Goal: Task Accomplishment & Management: Manage account settings

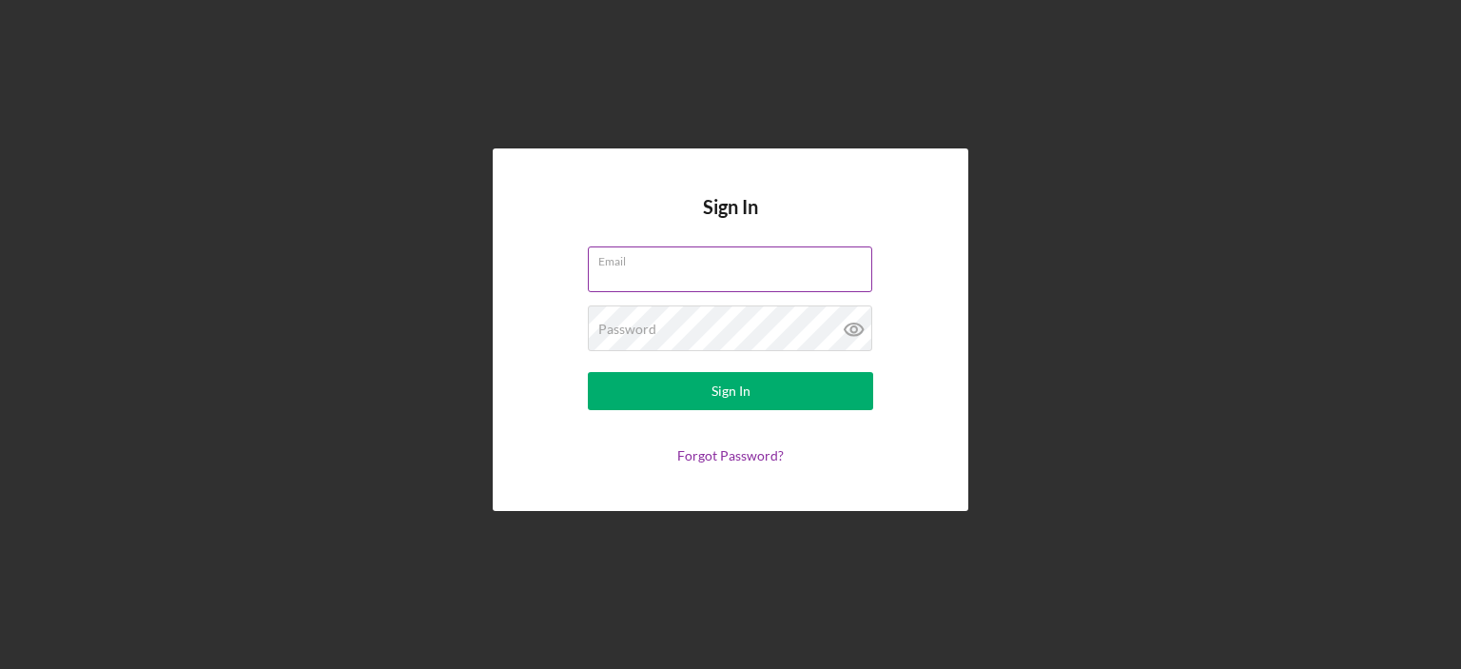
click at [642, 271] on input "Email" at bounding box center [730, 269] width 284 height 46
type input "[EMAIL_ADDRESS][DOMAIN_NAME]"
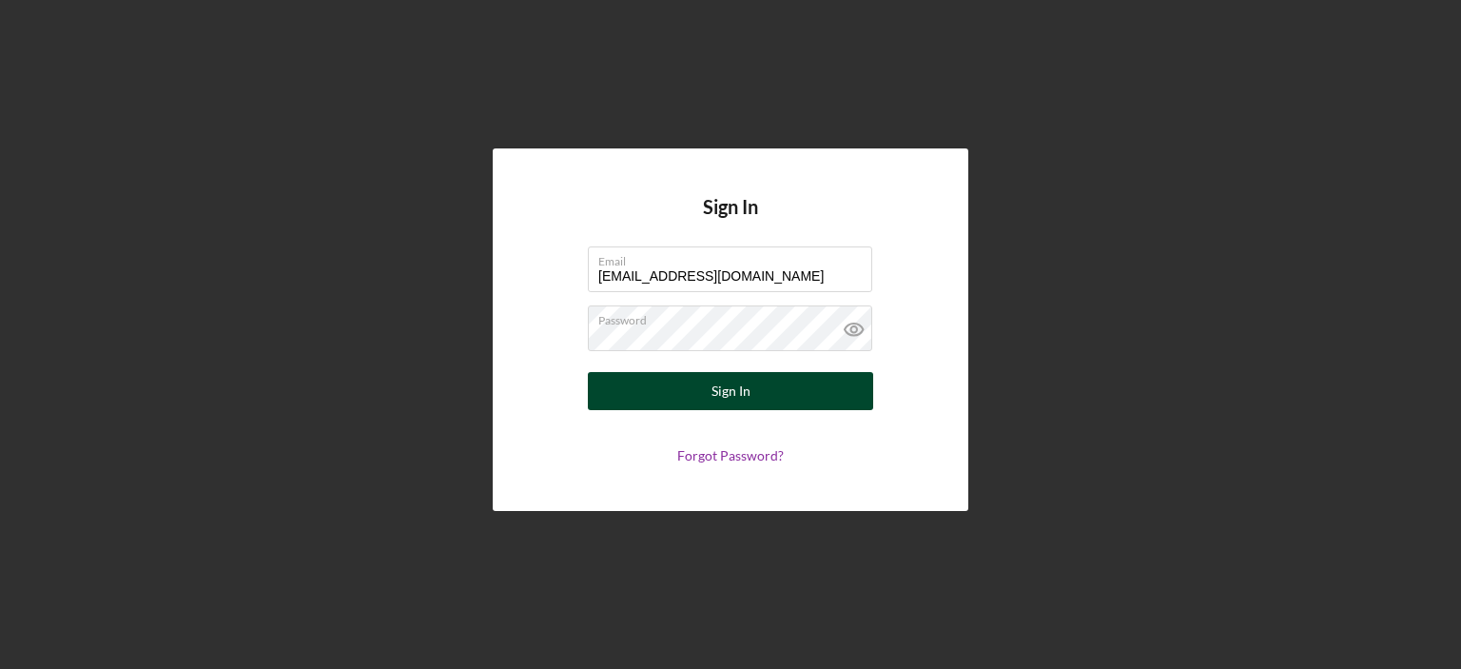
click at [772, 395] on button "Sign In" at bounding box center [730, 391] width 285 height 38
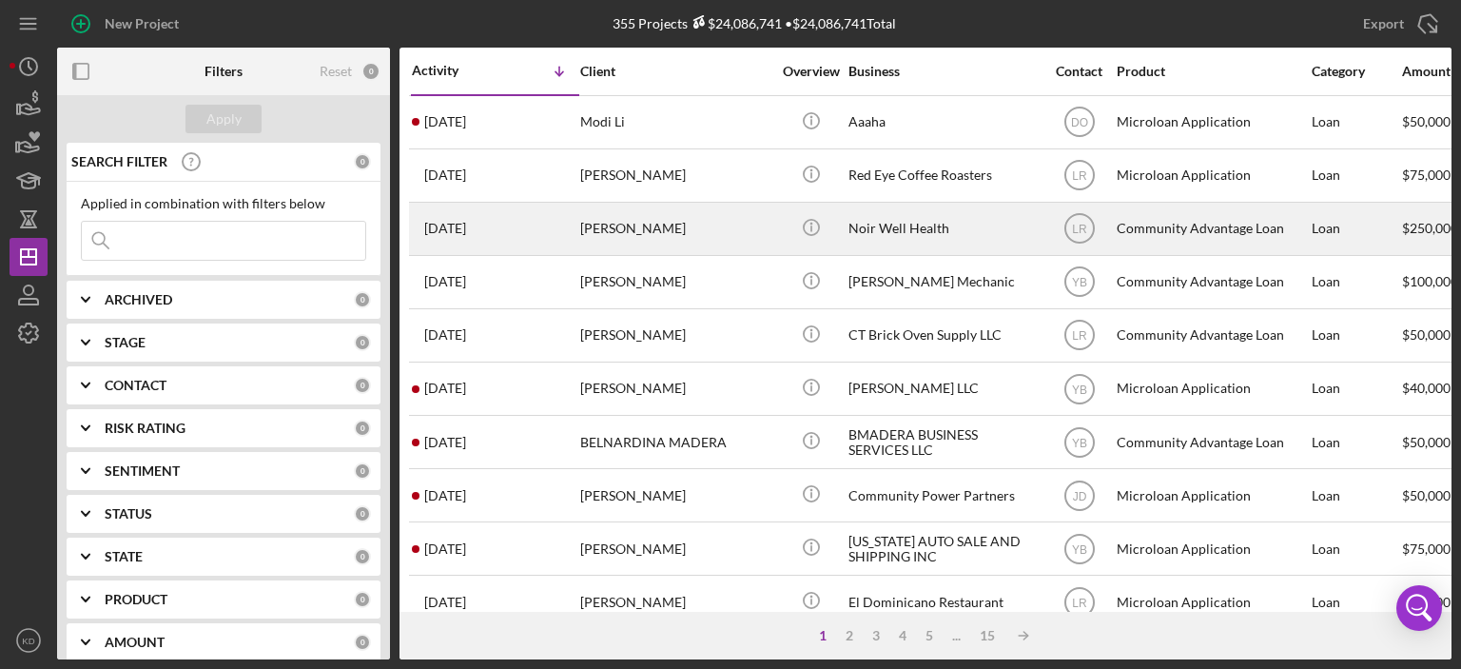
click at [678, 227] on div "[PERSON_NAME]" at bounding box center [675, 229] width 190 height 50
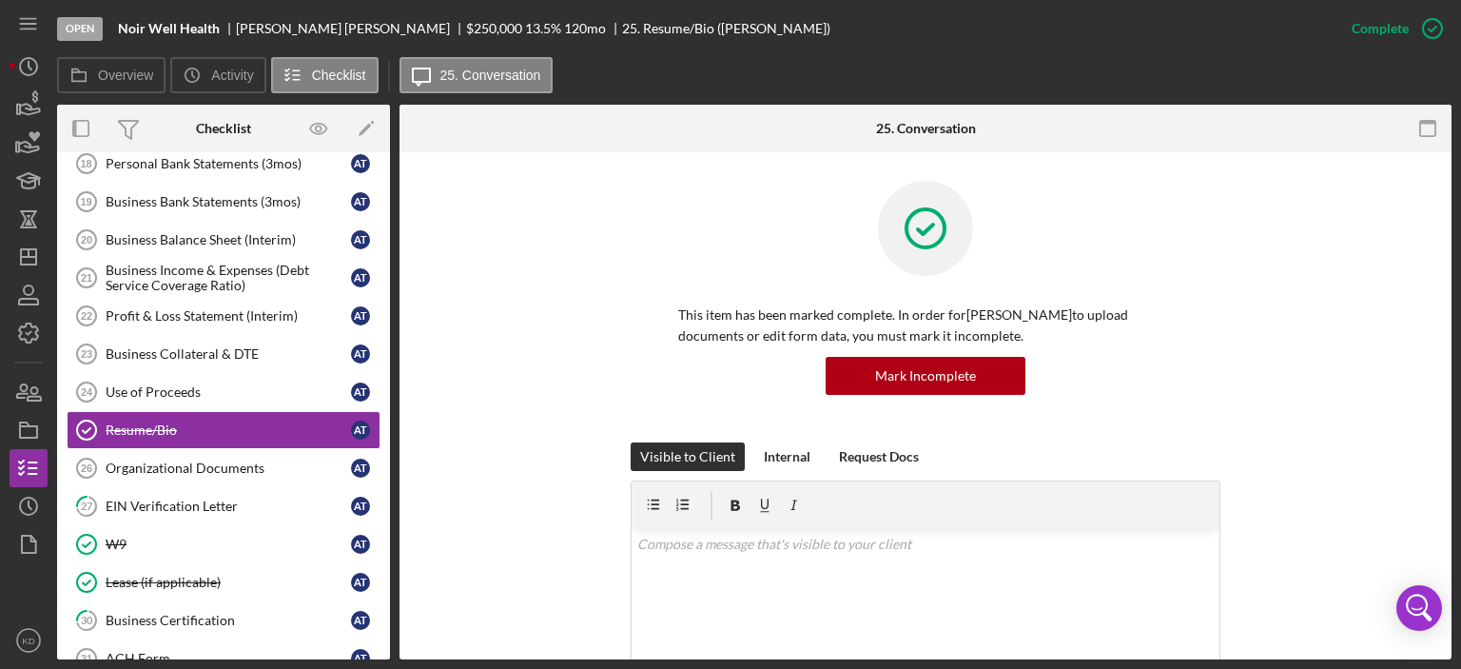
scroll to position [351, 0]
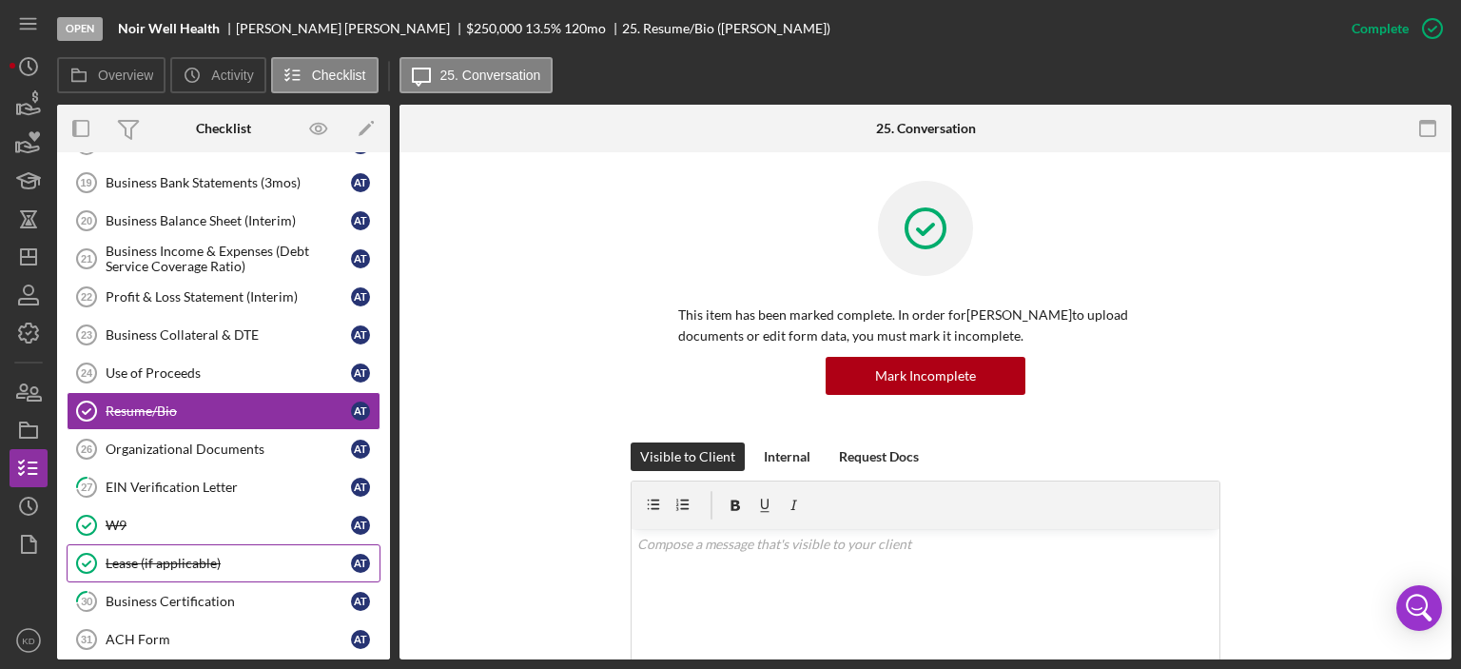
click at [139, 556] on div "Lease (if applicable)" at bounding box center [228, 563] width 245 height 15
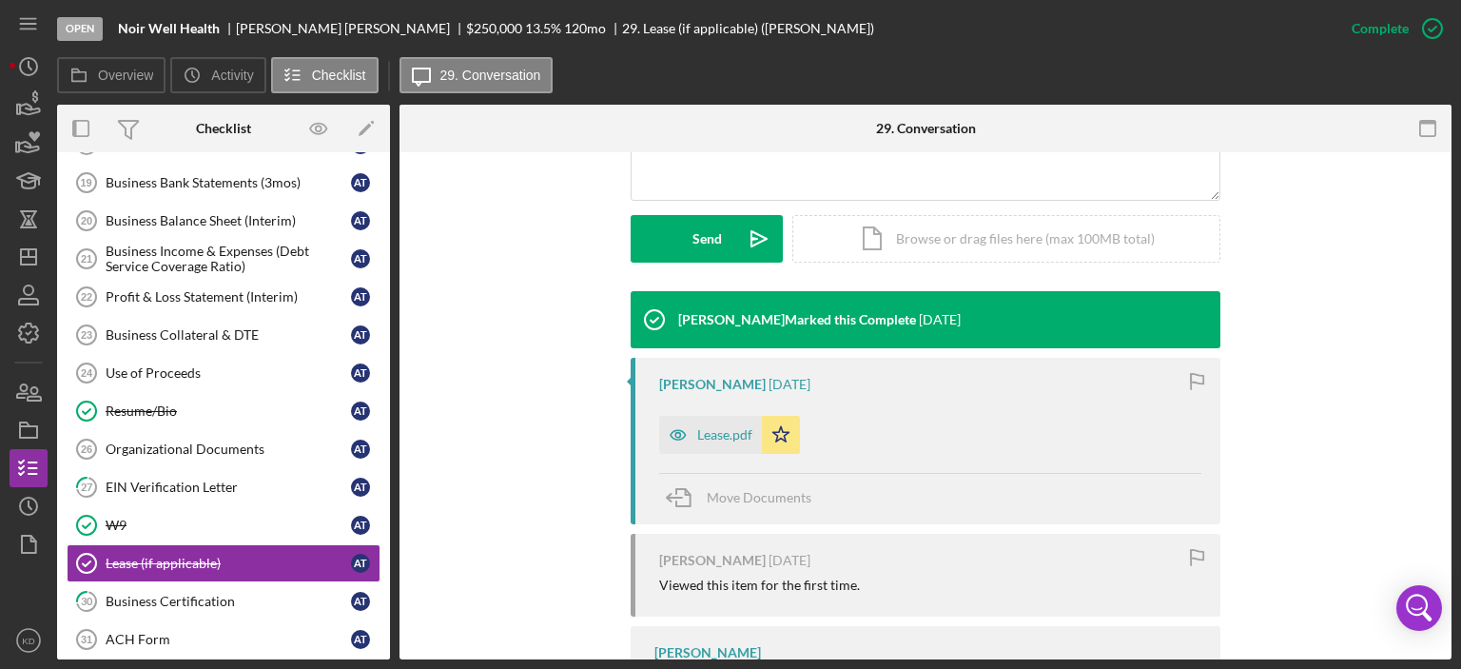
scroll to position [576, 0]
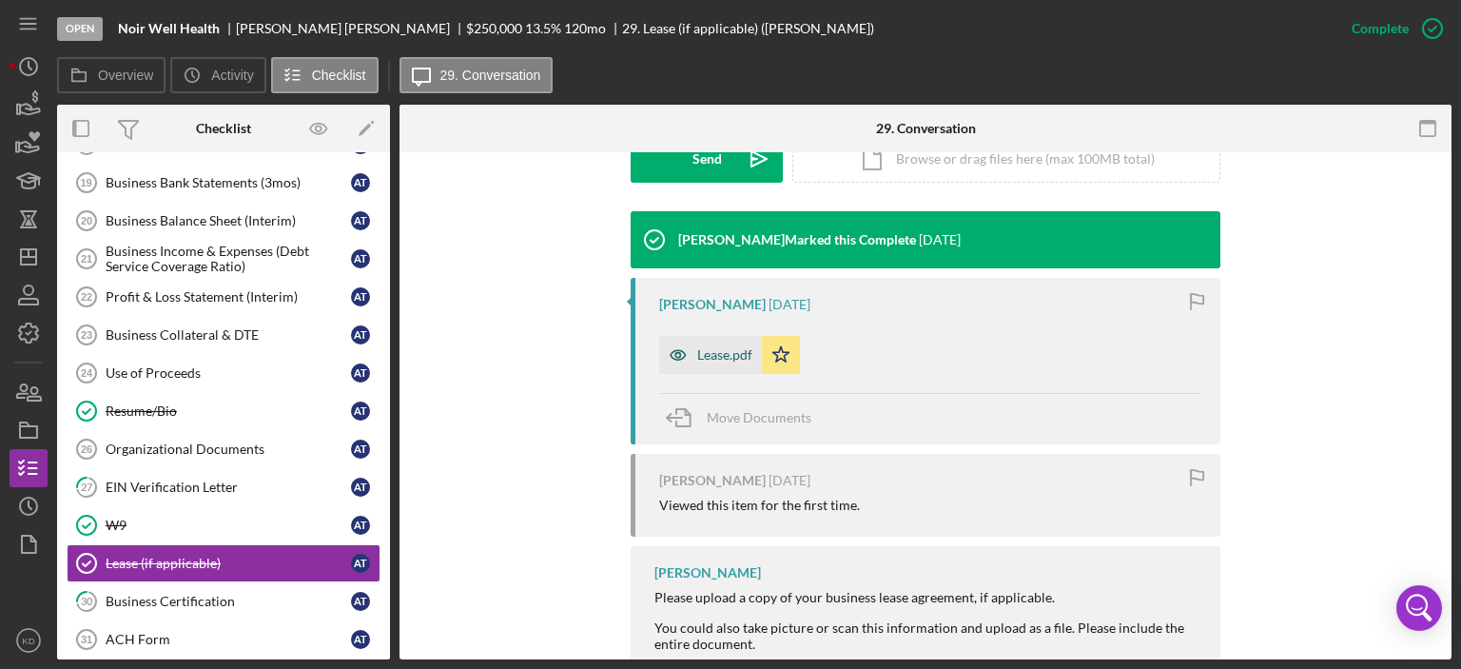
click at [733, 347] on div "Lease.pdf" at bounding box center [724, 354] width 55 height 15
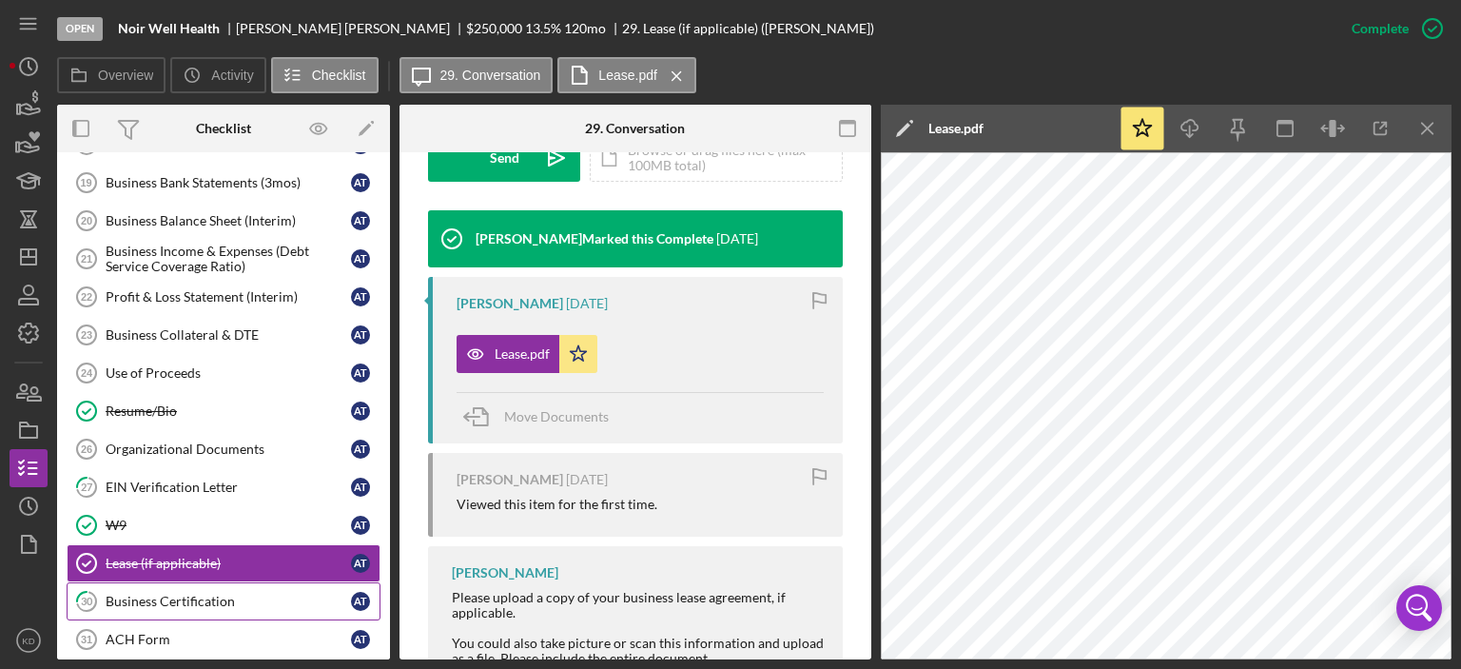
click at [133, 594] on div "Business Certification" at bounding box center [228, 601] width 245 height 15
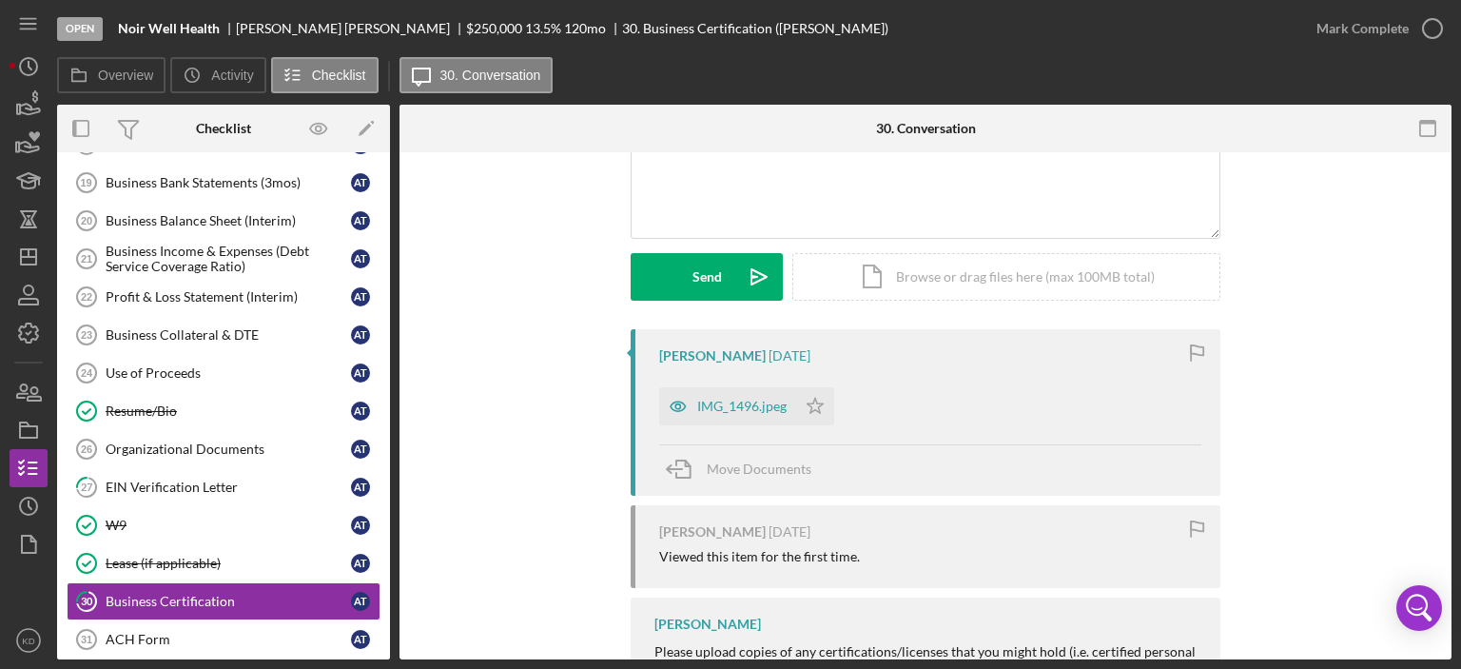
scroll to position [201, 0]
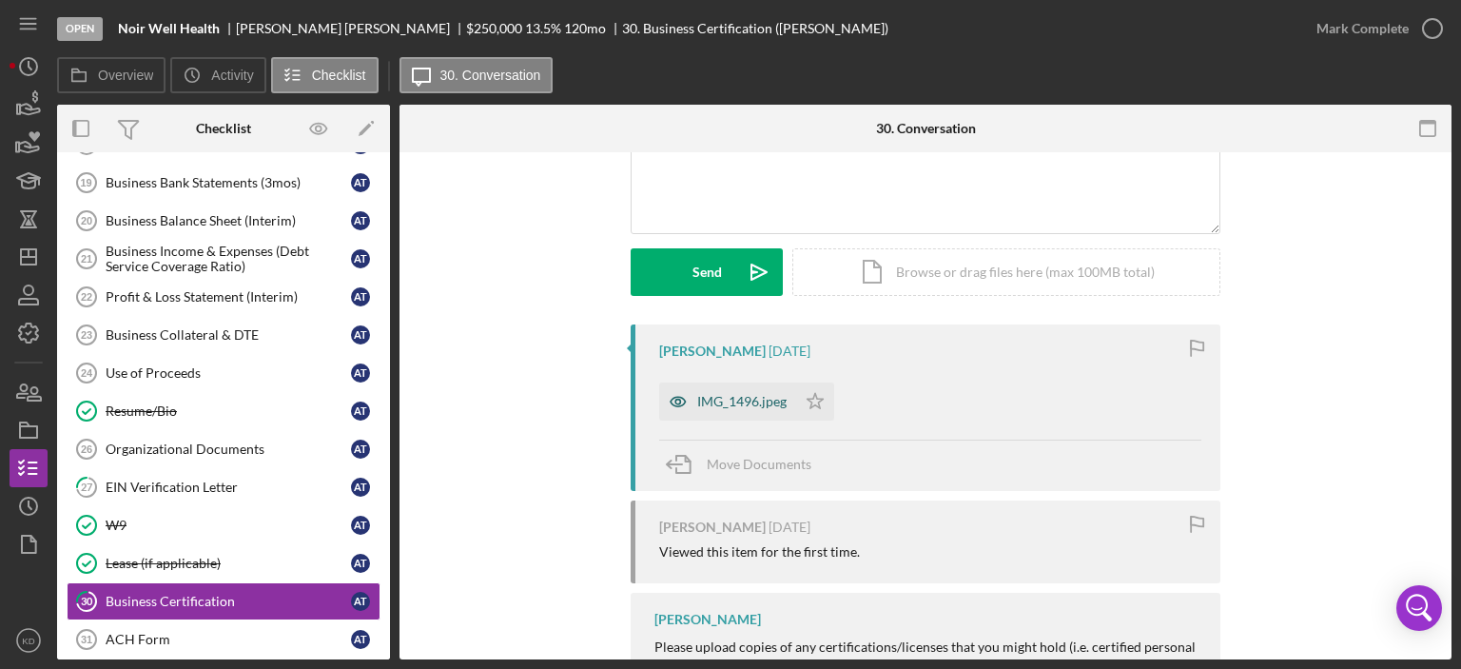
click at [715, 410] on div "IMG_1496.jpeg" at bounding box center [727, 401] width 137 height 38
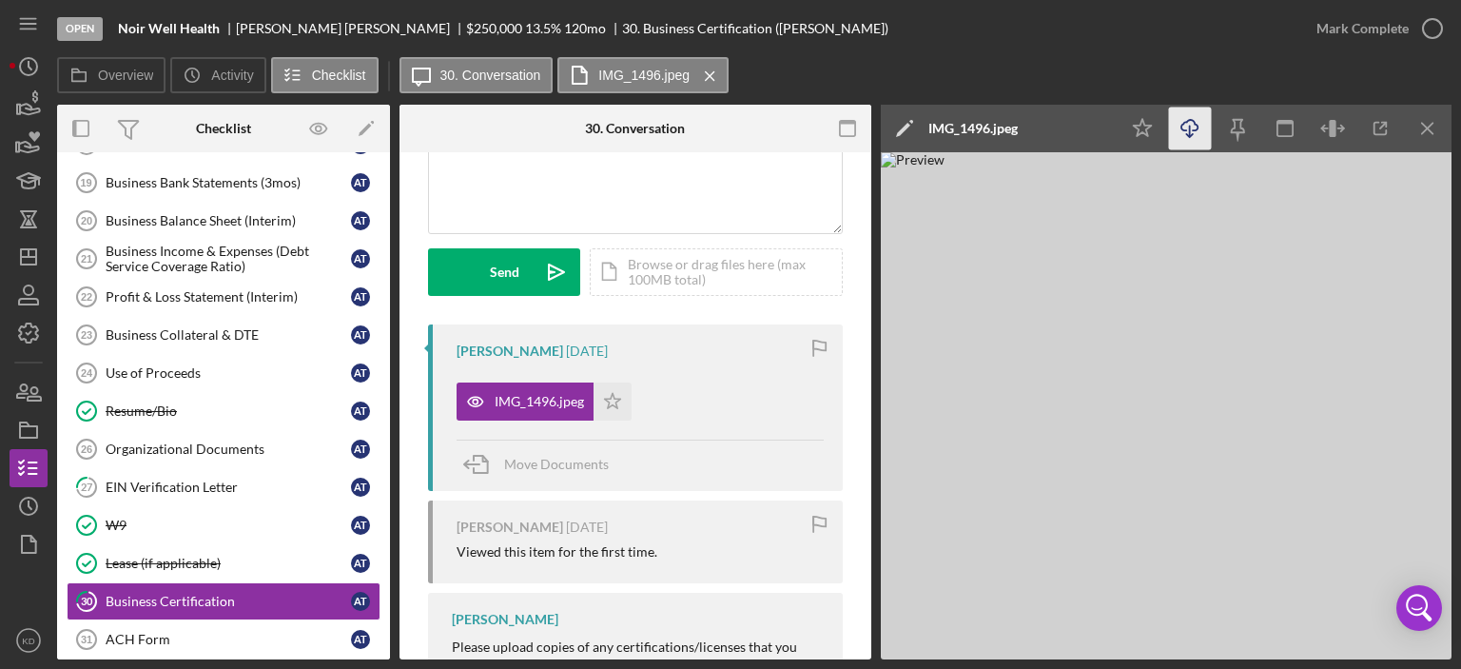
click at [1189, 121] on icon "Icon/Download" at bounding box center [1190, 128] width 43 height 43
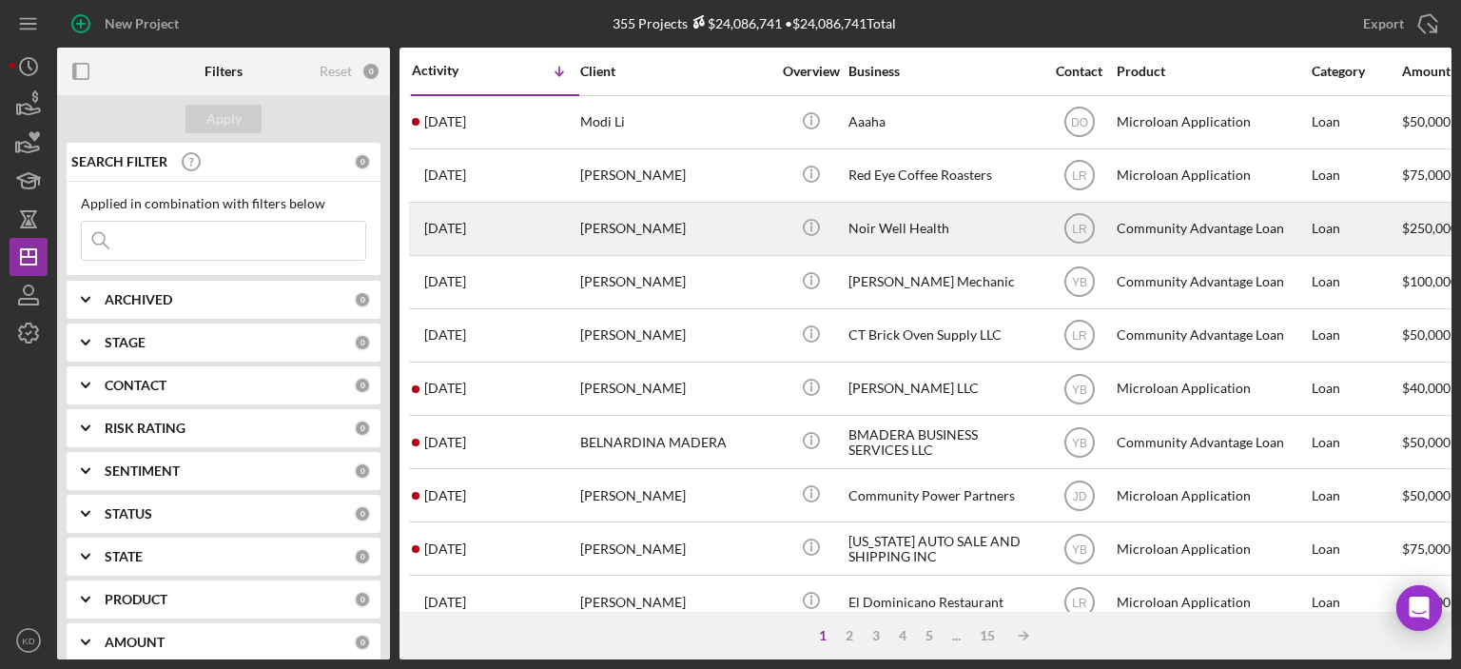
click at [862, 233] on div "Noir Well Health" at bounding box center [944, 229] width 190 height 50
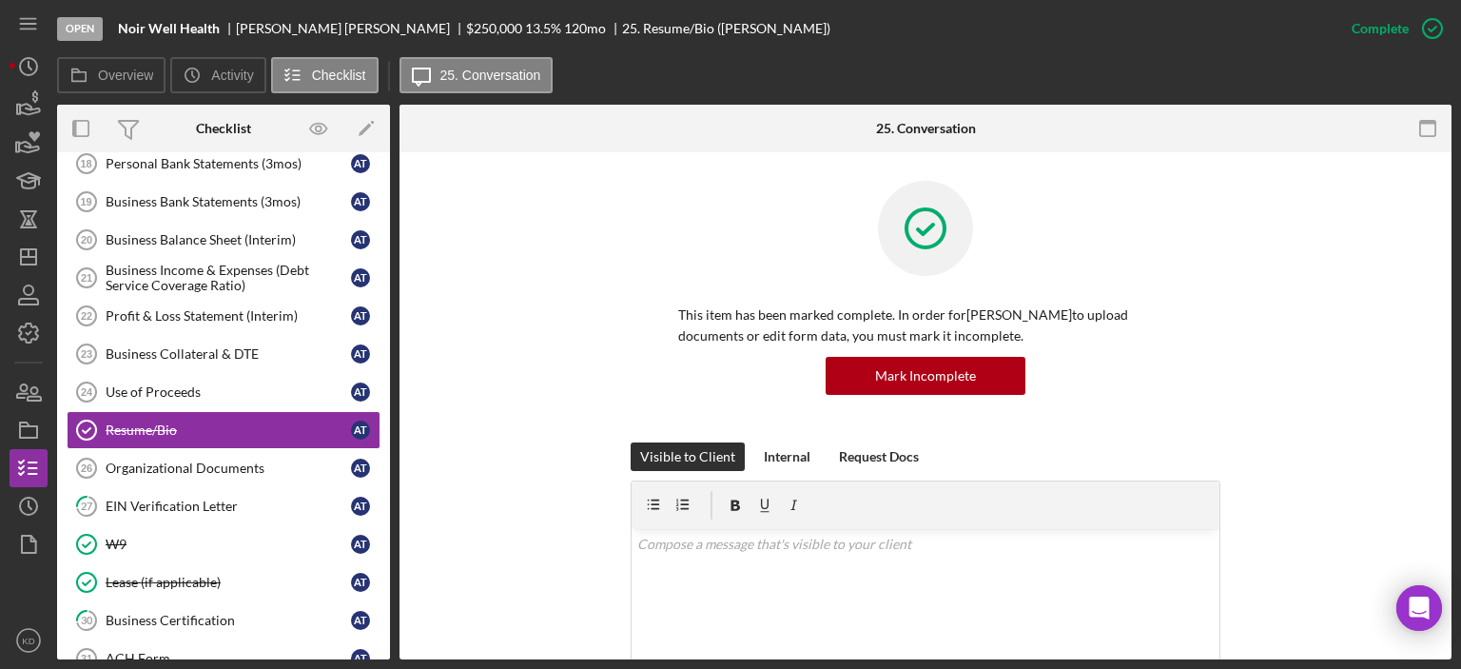
scroll to position [351, 0]
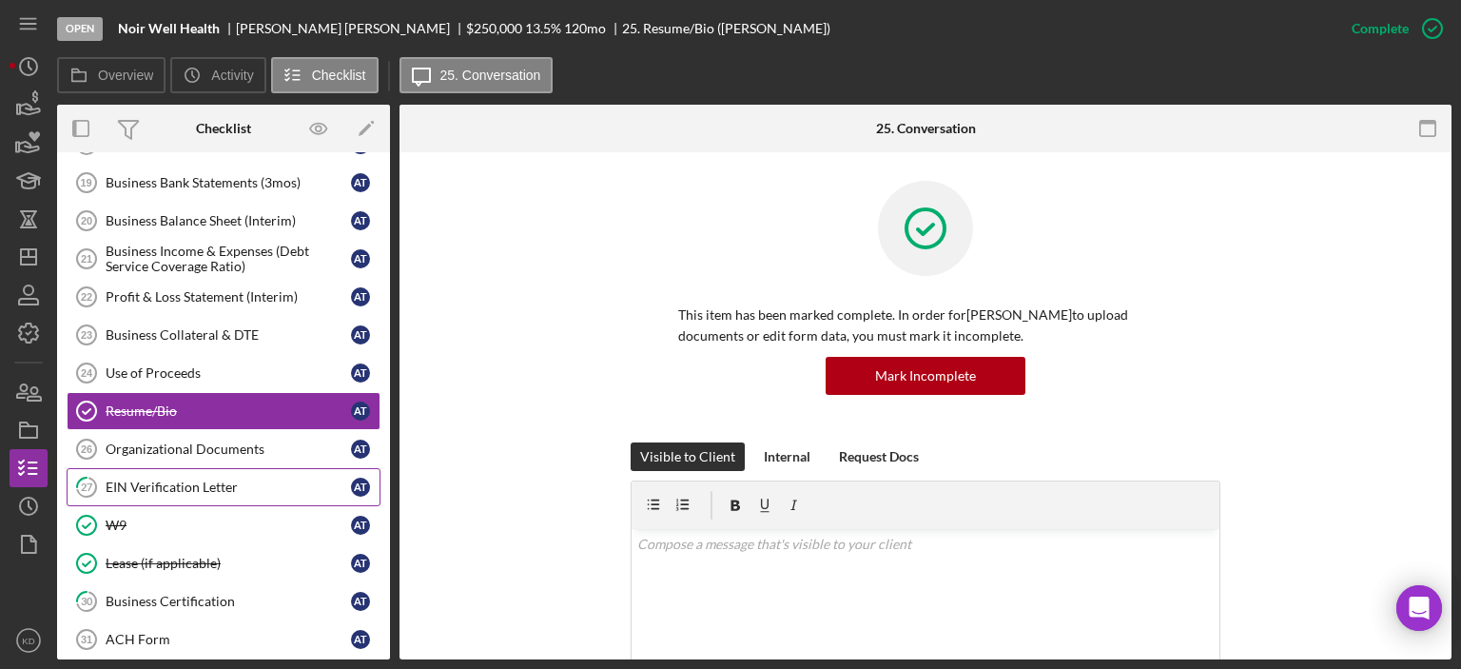
click at [127, 479] on div "EIN Verification Letter" at bounding box center [228, 486] width 245 height 15
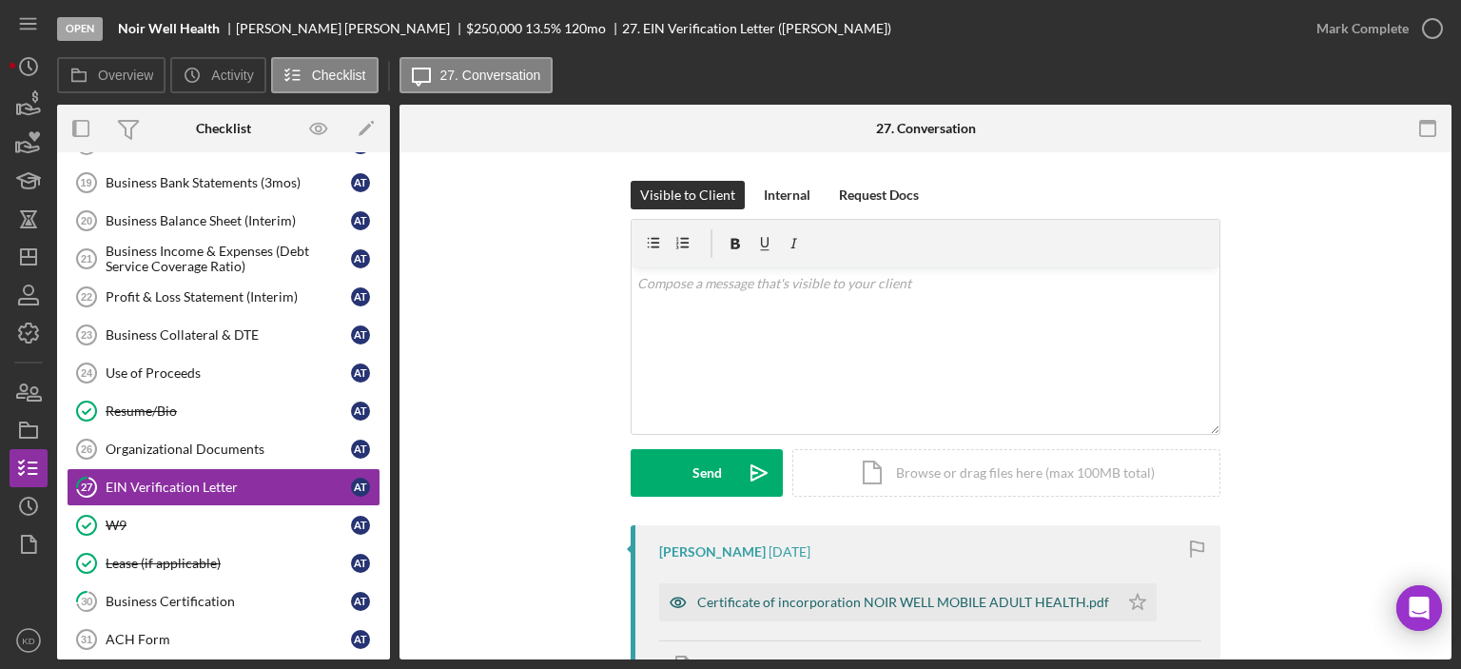
click at [960, 601] on div "Certificate of incorporation NOIR WELL MOBILE ADULT HEALTH.pdf" at bounding box center [903, 602] width 412 height 15
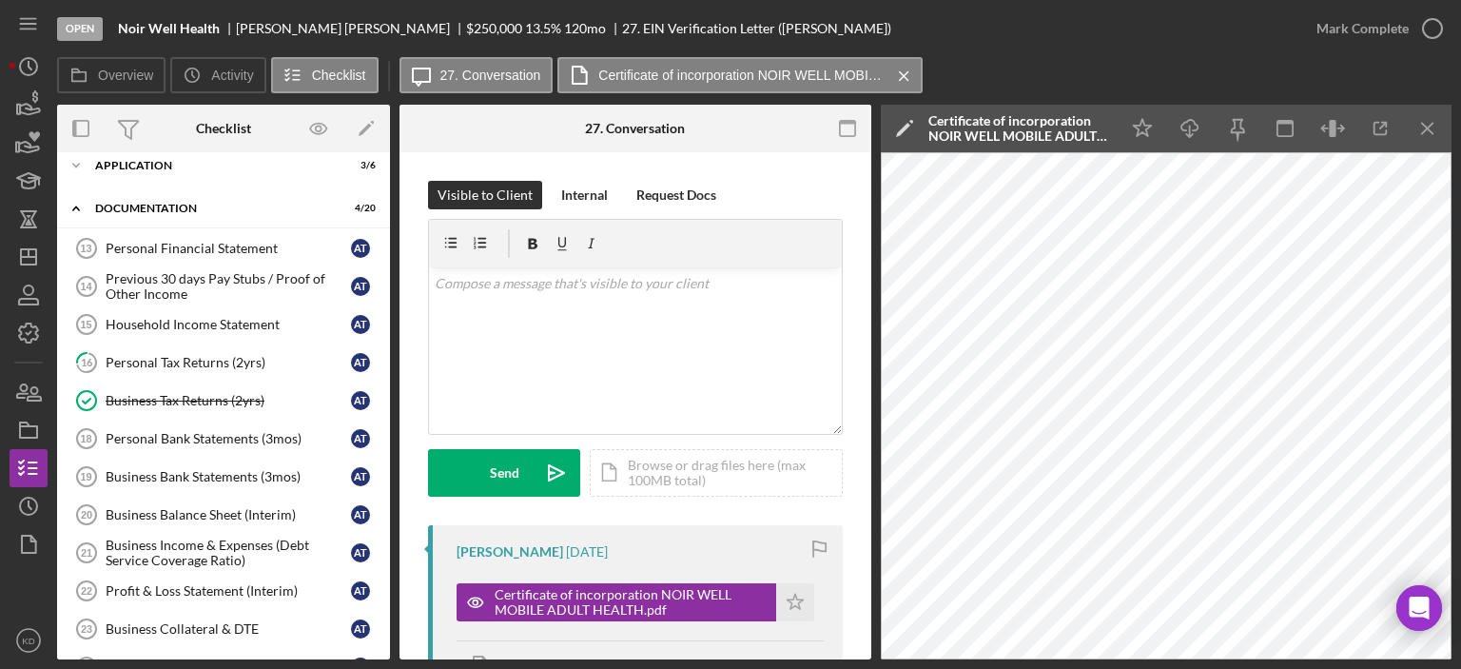
scroll to position [502, 0]
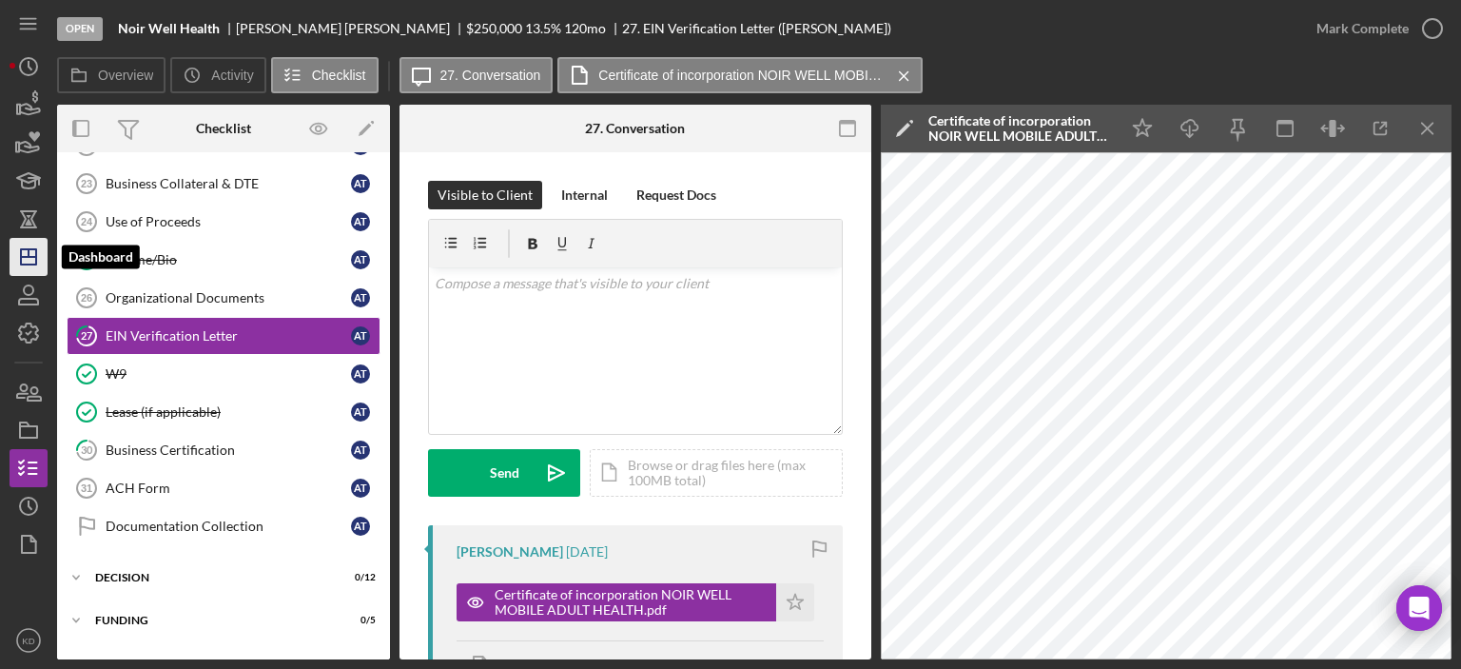
click at [38, 249] on icon "Icon/Dashboard" at bounding box center [29, 257] width 48 height 48
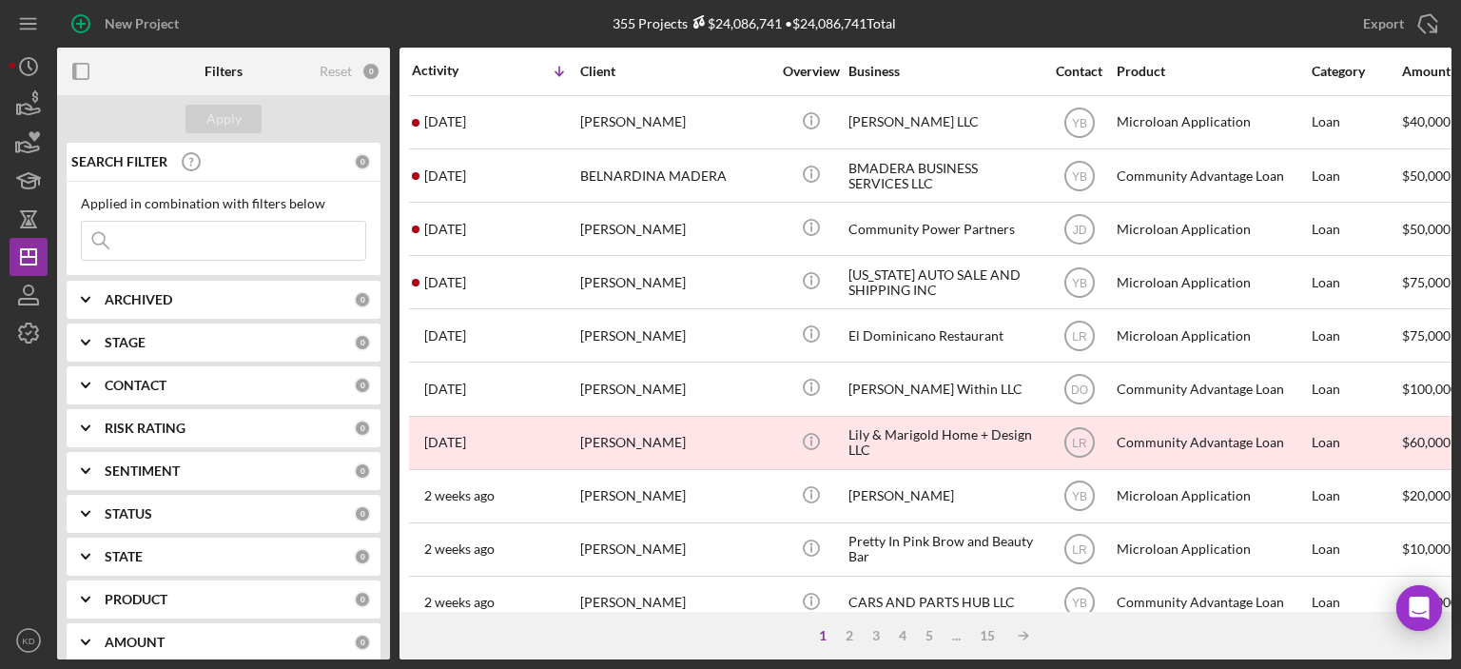
scroll to position [304, 0]
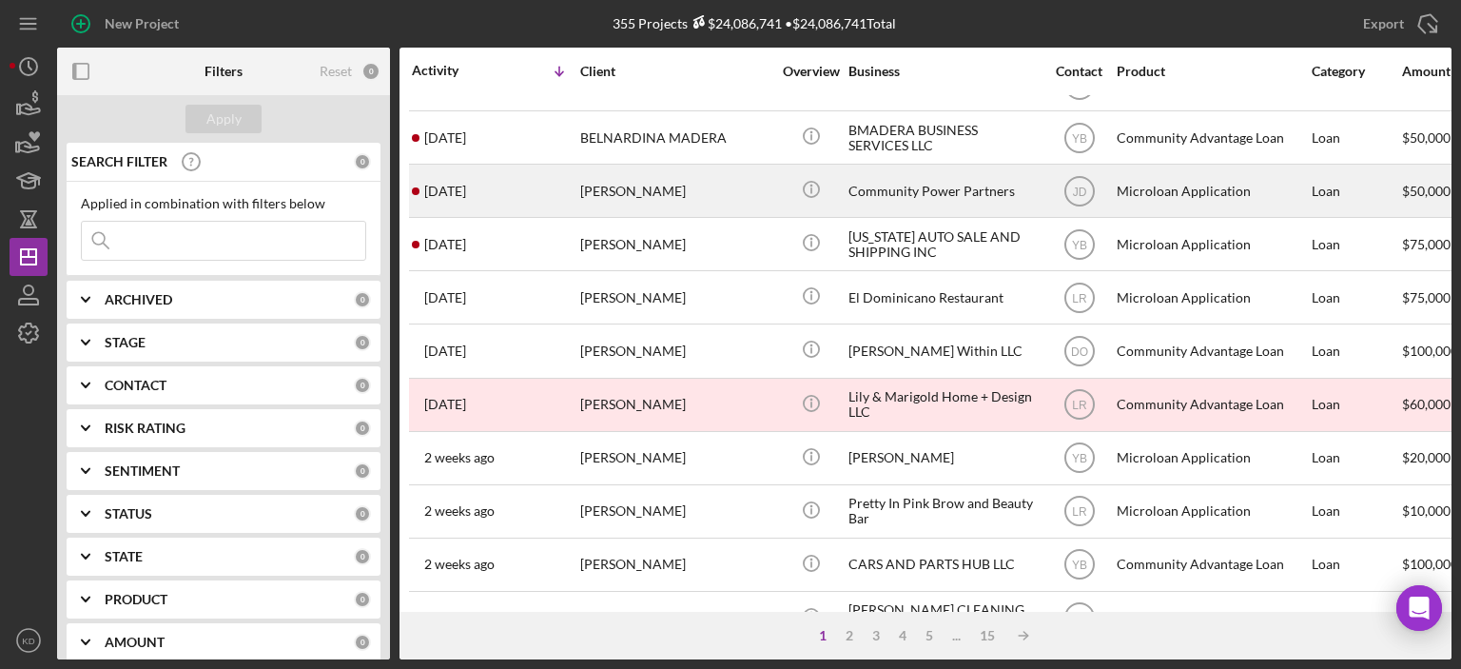
click at [877, 190] on div "Community Power Partners" at bounding box center [944, 191] width 190 height 50
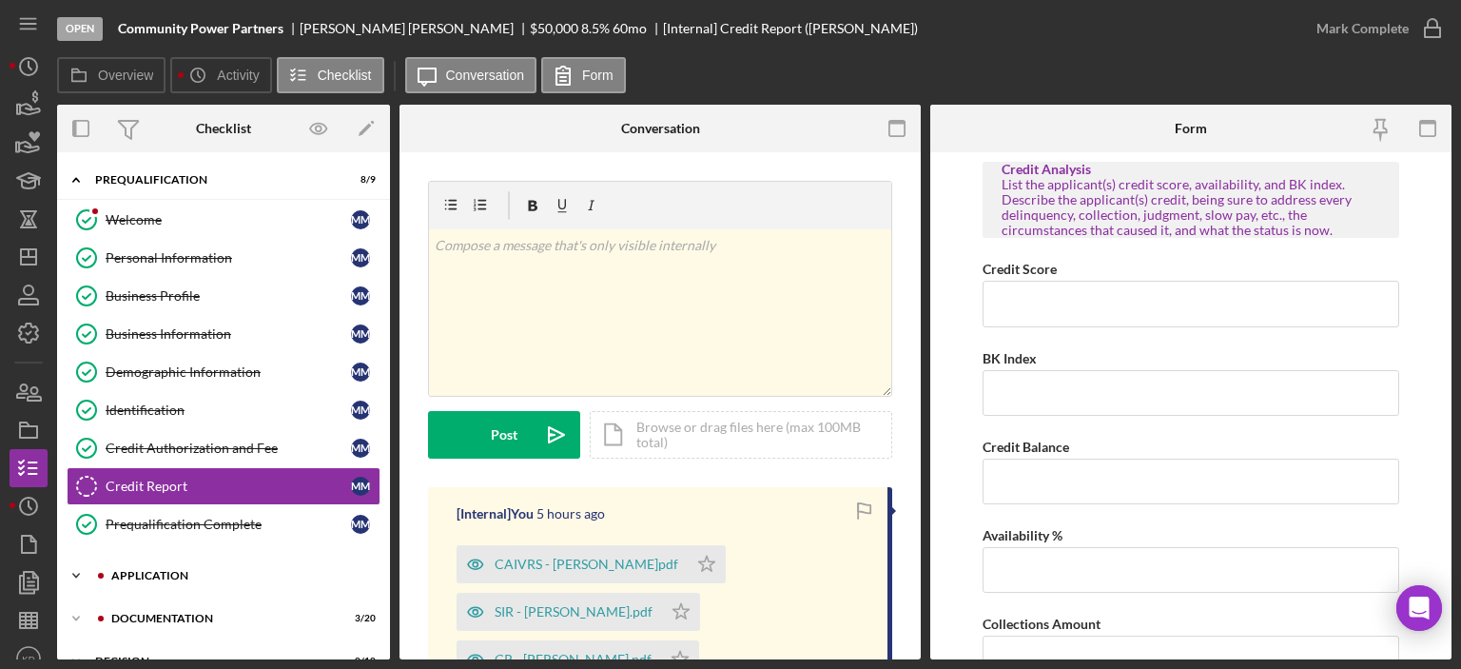
click at [75, 574] on polyline at bounding box center [76, 576] width 6 height 4
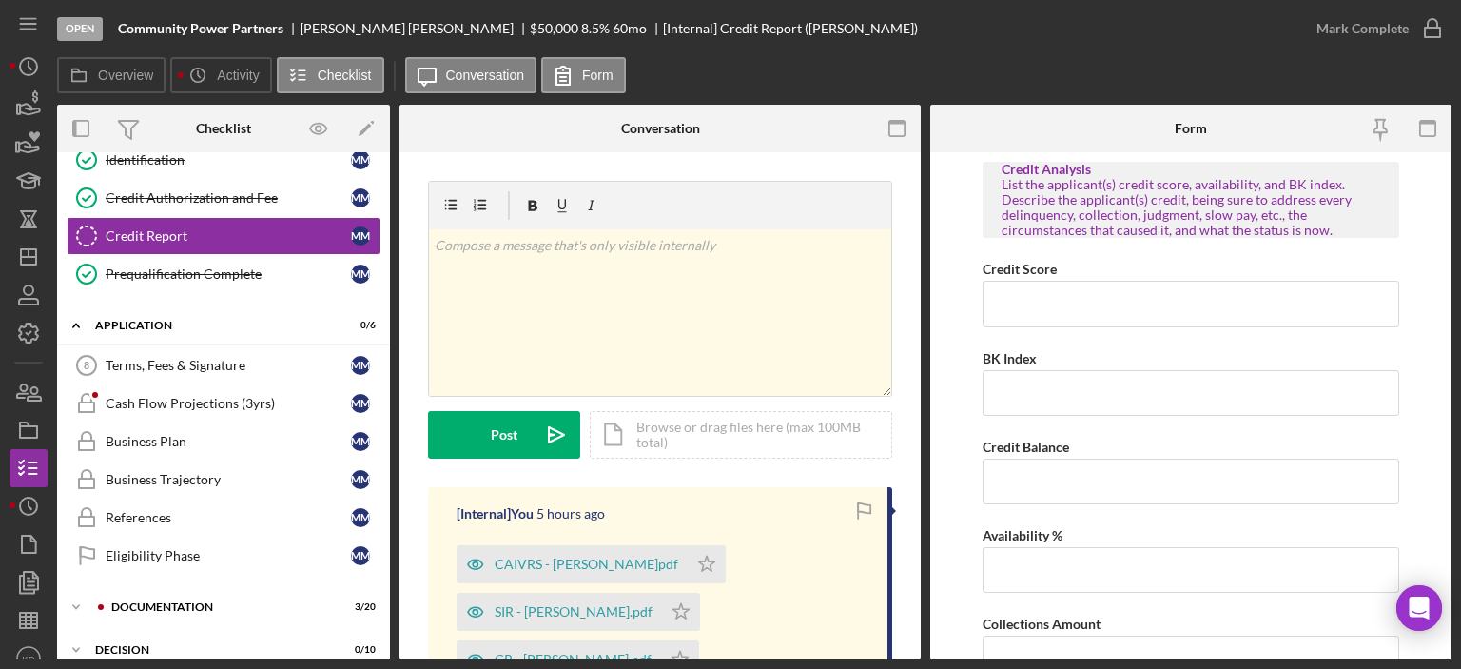
scroll to position [246, 0]
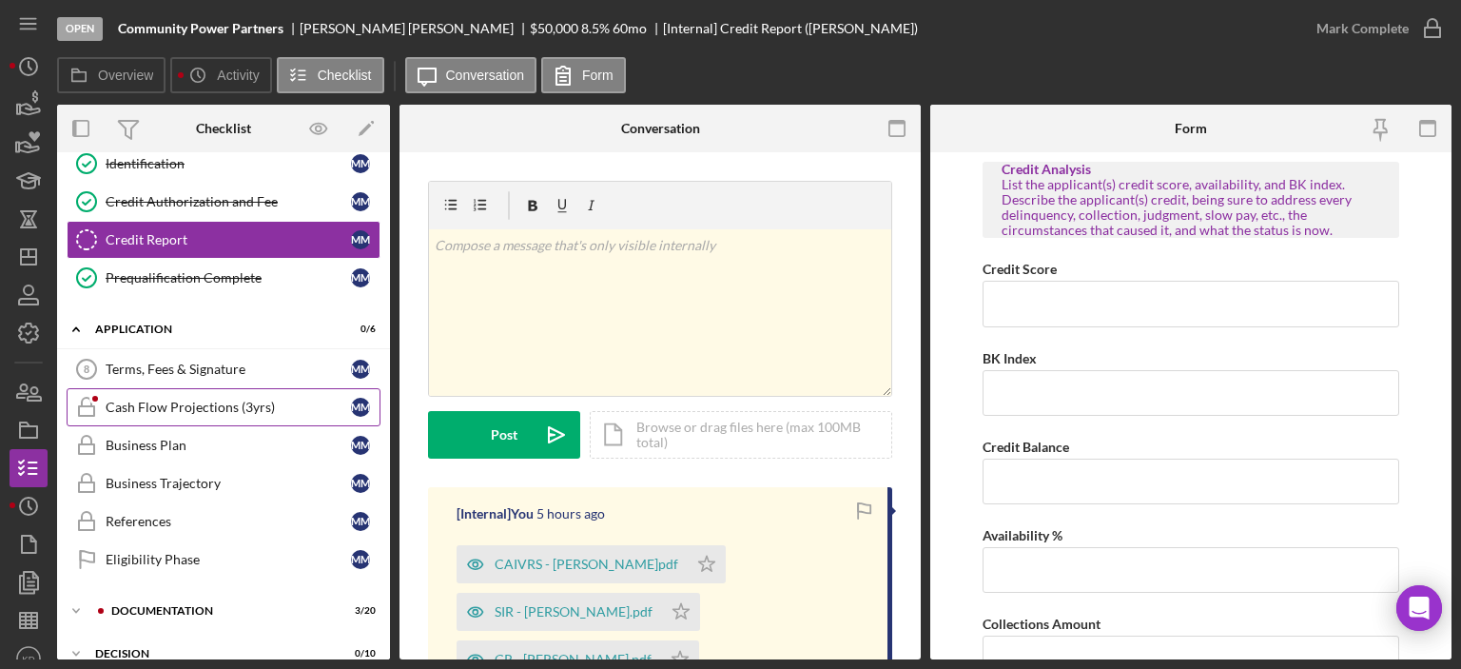
click at [105, 400] on icon "Cash Flow Projections (3yrs)" at bounding box center [87, 407] width 48 height 48
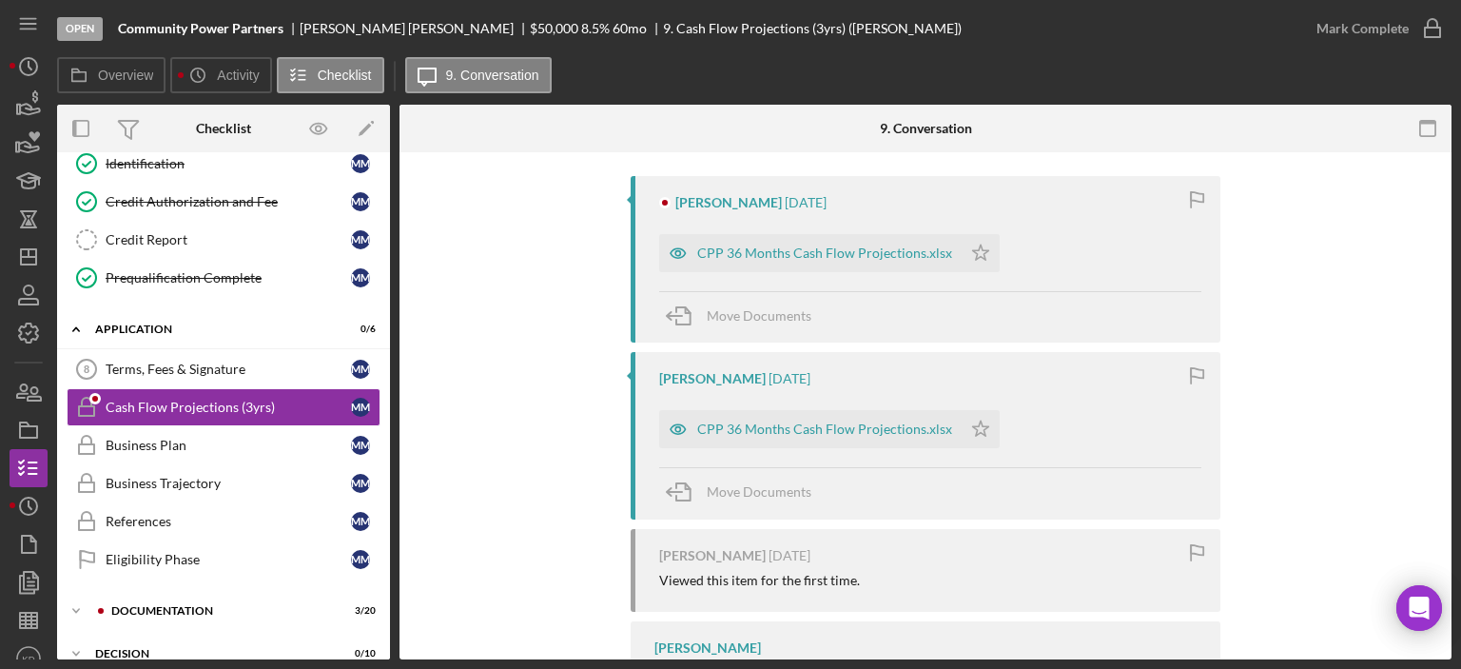
scroll to position [591, 0]
click at [811, 255] on div "CPP 36 Months Cash Flow Projections.xlsx" at bounding box center [824, 255] width 255 height 15
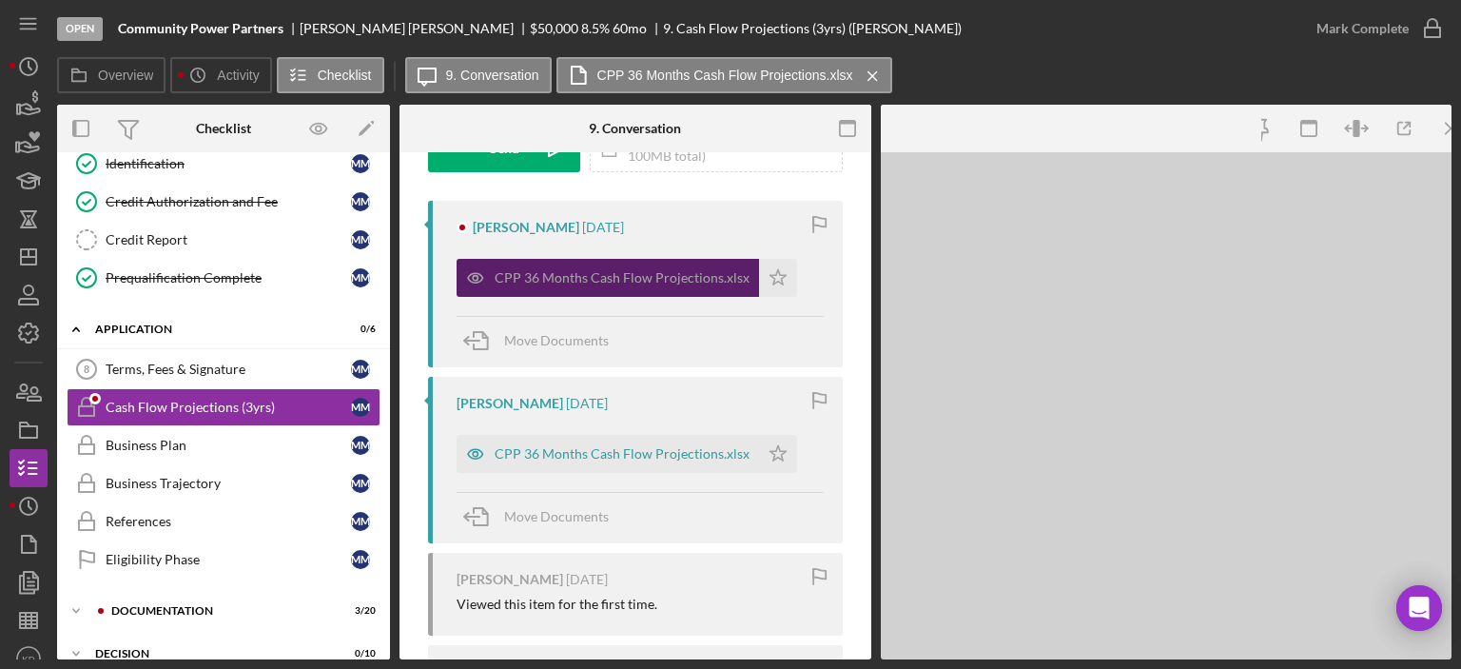
scroll to position [613, 0]
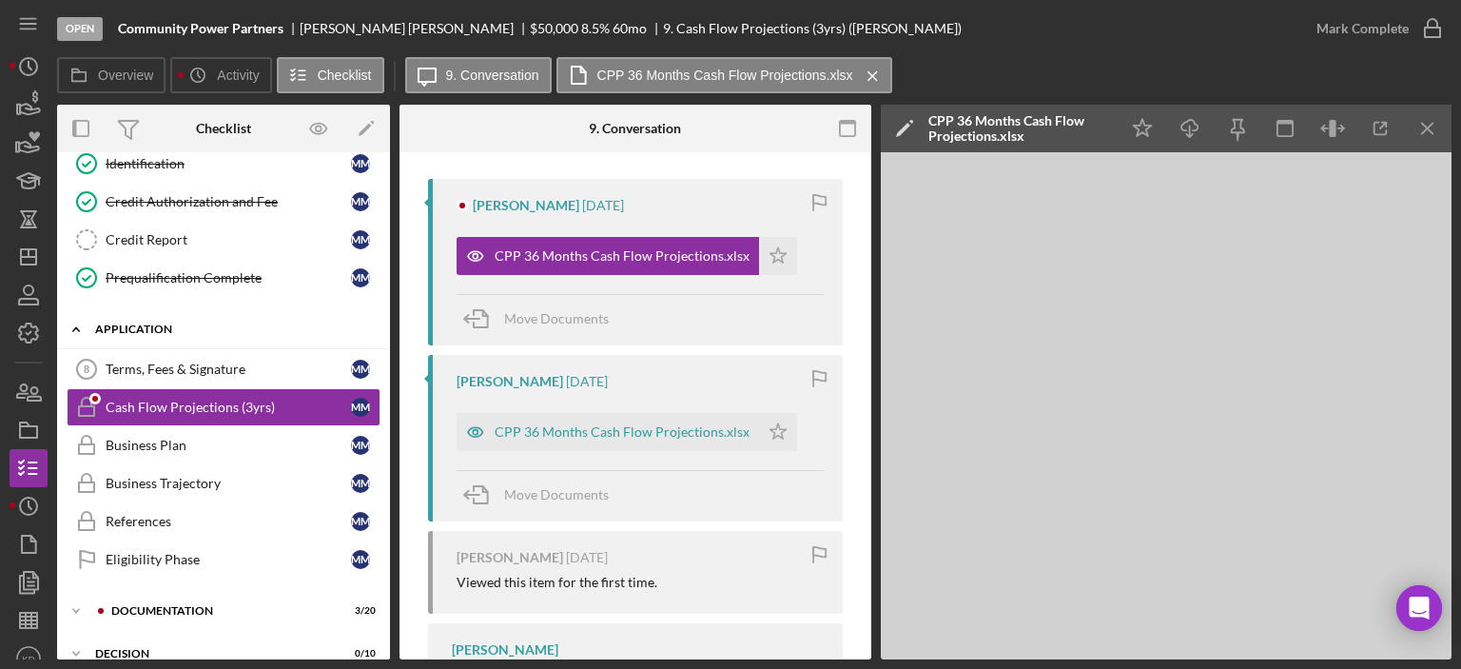
click at [75, 327] on polyline at bounding box center [76, 329] width 6 height 4
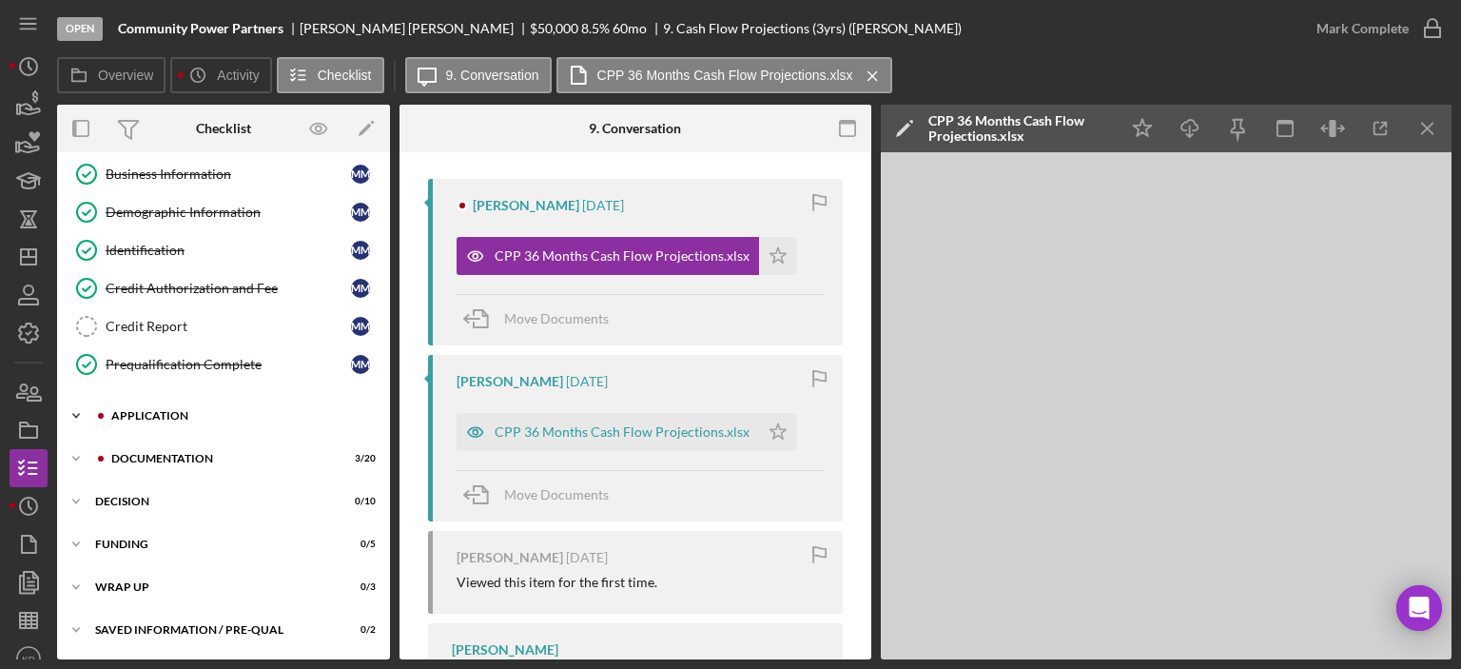
scroll to position [156, 0]
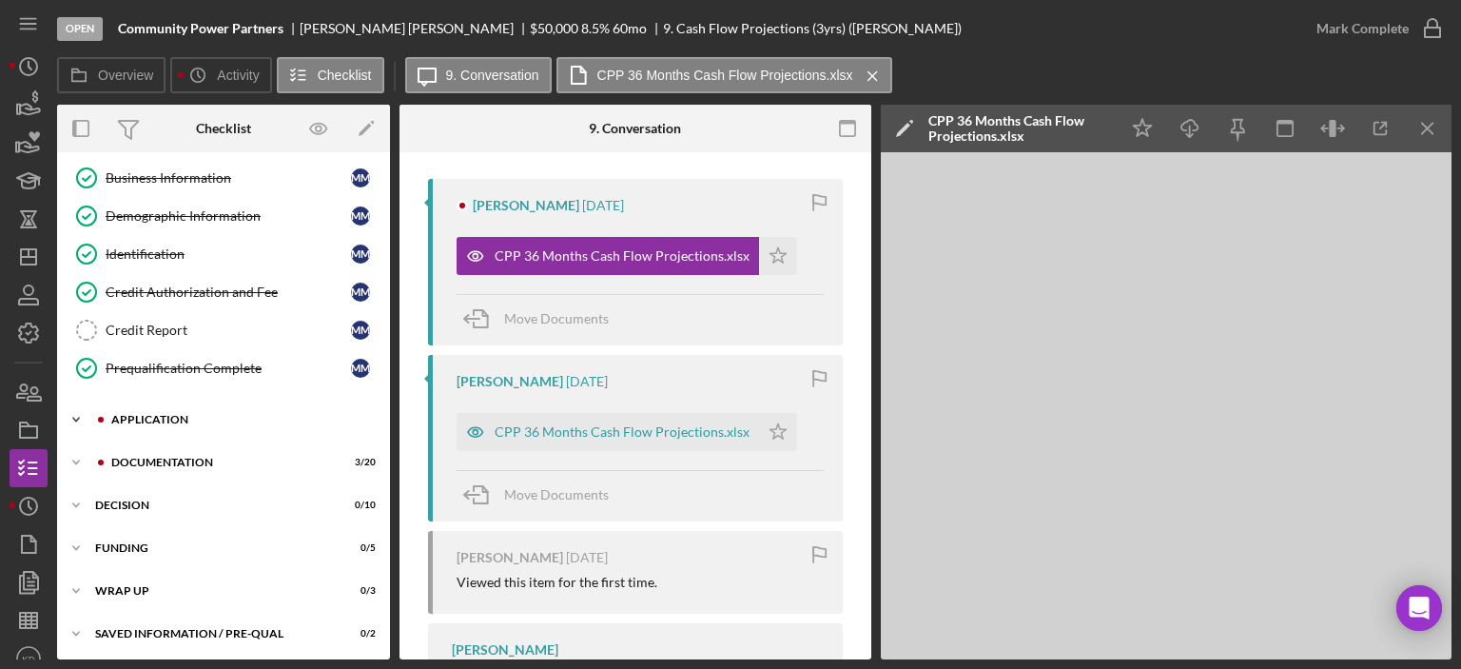
click at [75, 418] on polyline at bounding box center [76, 420] width 6 height 4
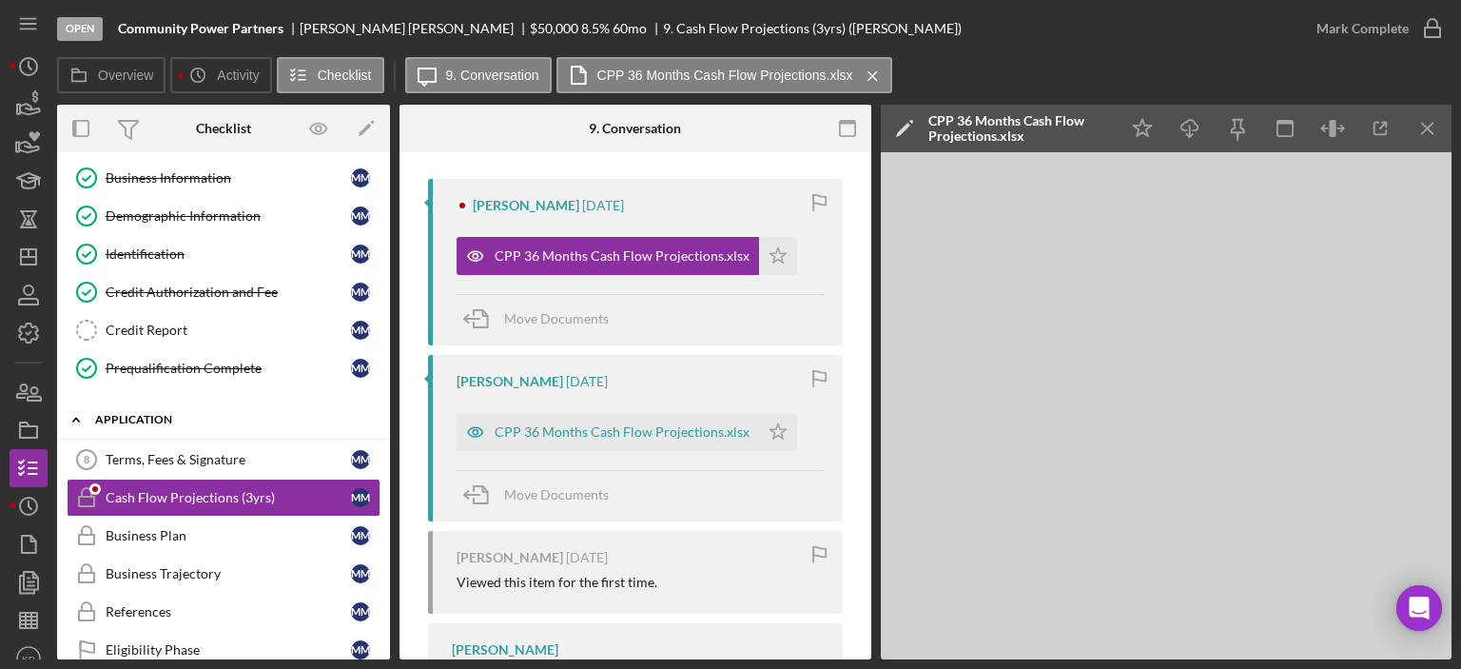
scroll to position [244, 0]
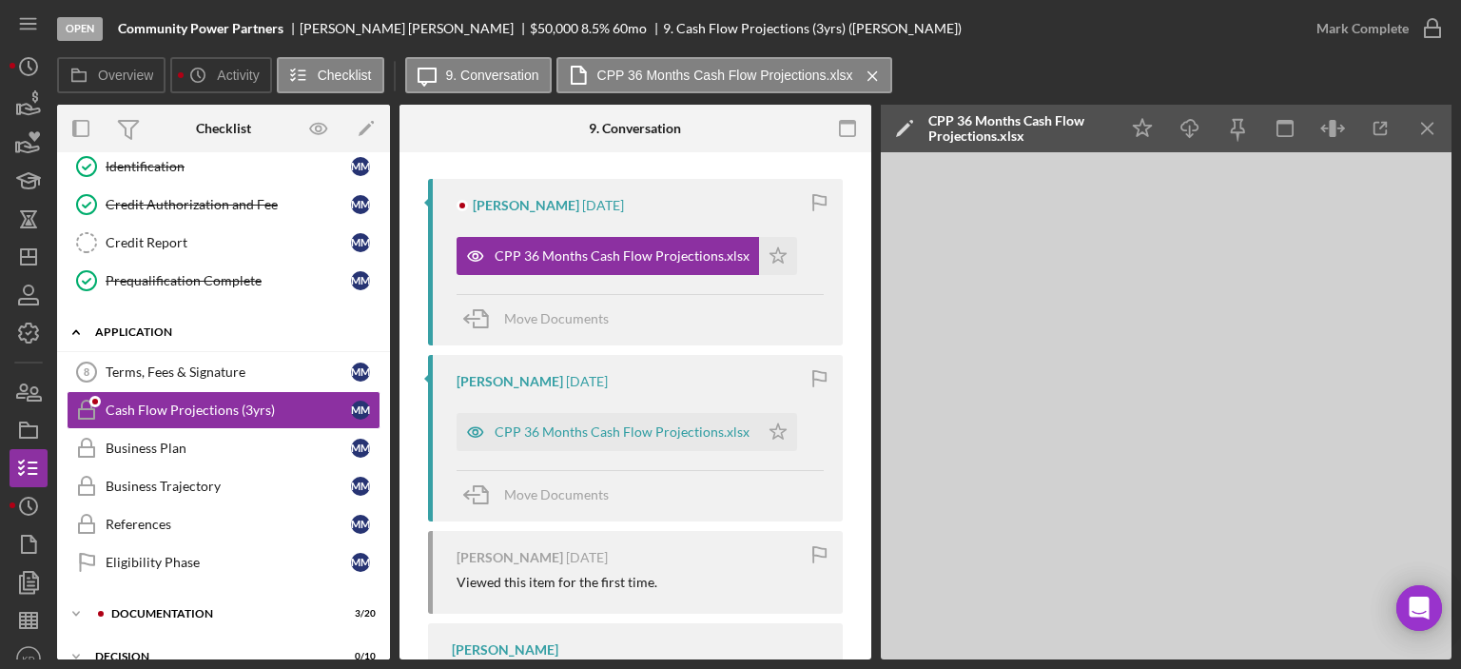
click at [74, 326] on icon "Icon/Expander" at bounding box center [76, 332] width 38 height 38
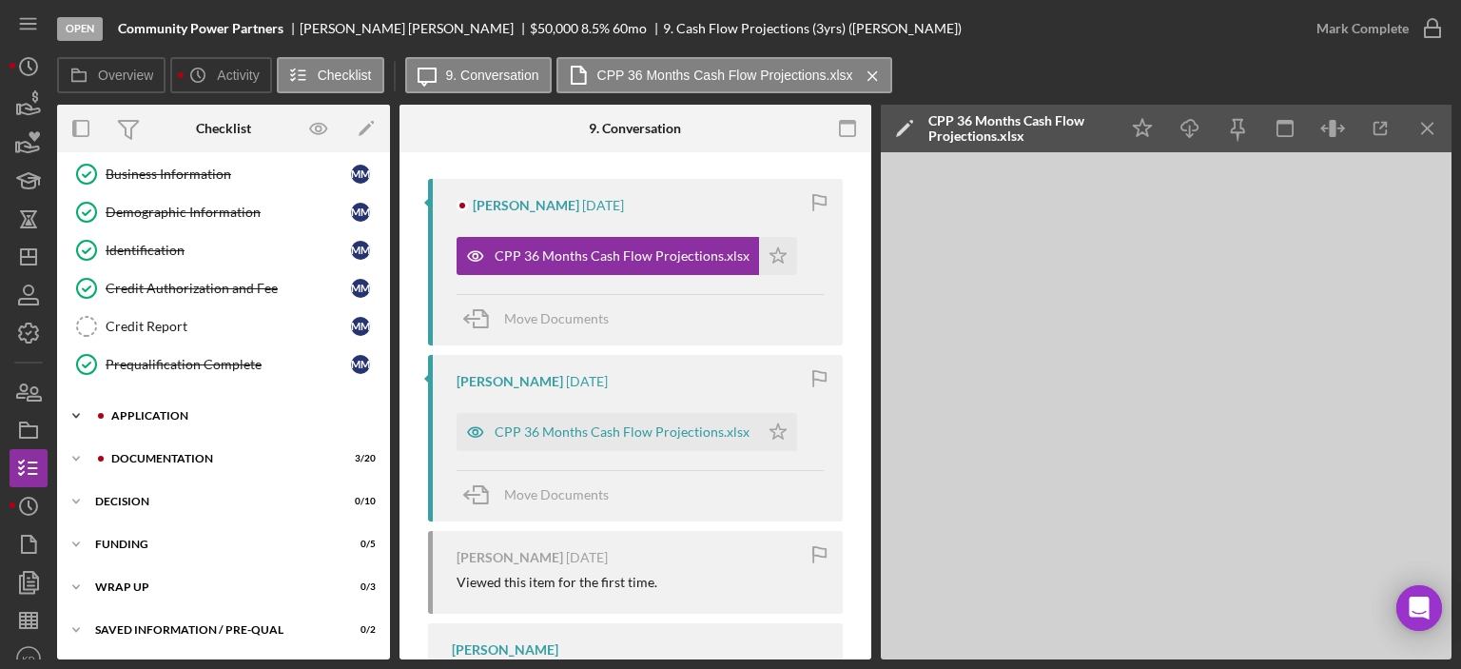
scroll to position [156, 0]
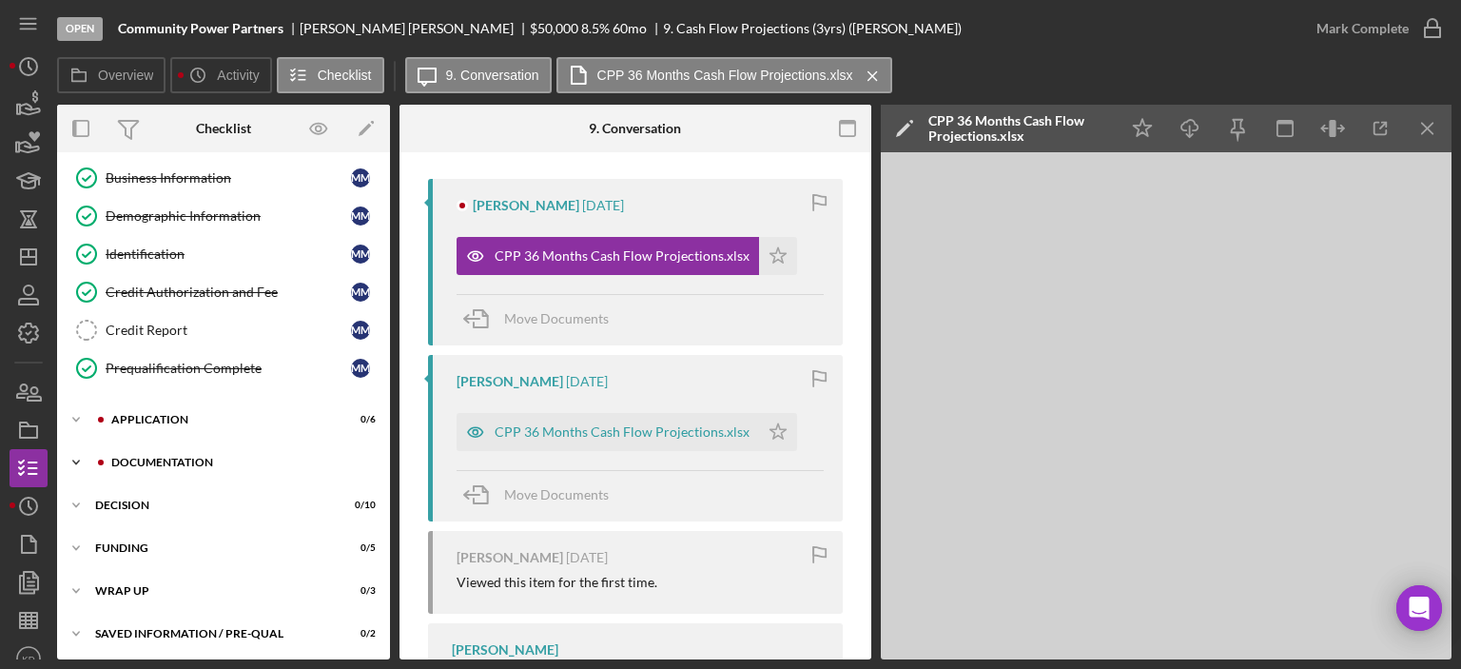
click at [77, 460] on polyline at bounding box center [76, 462] width 6 height 4
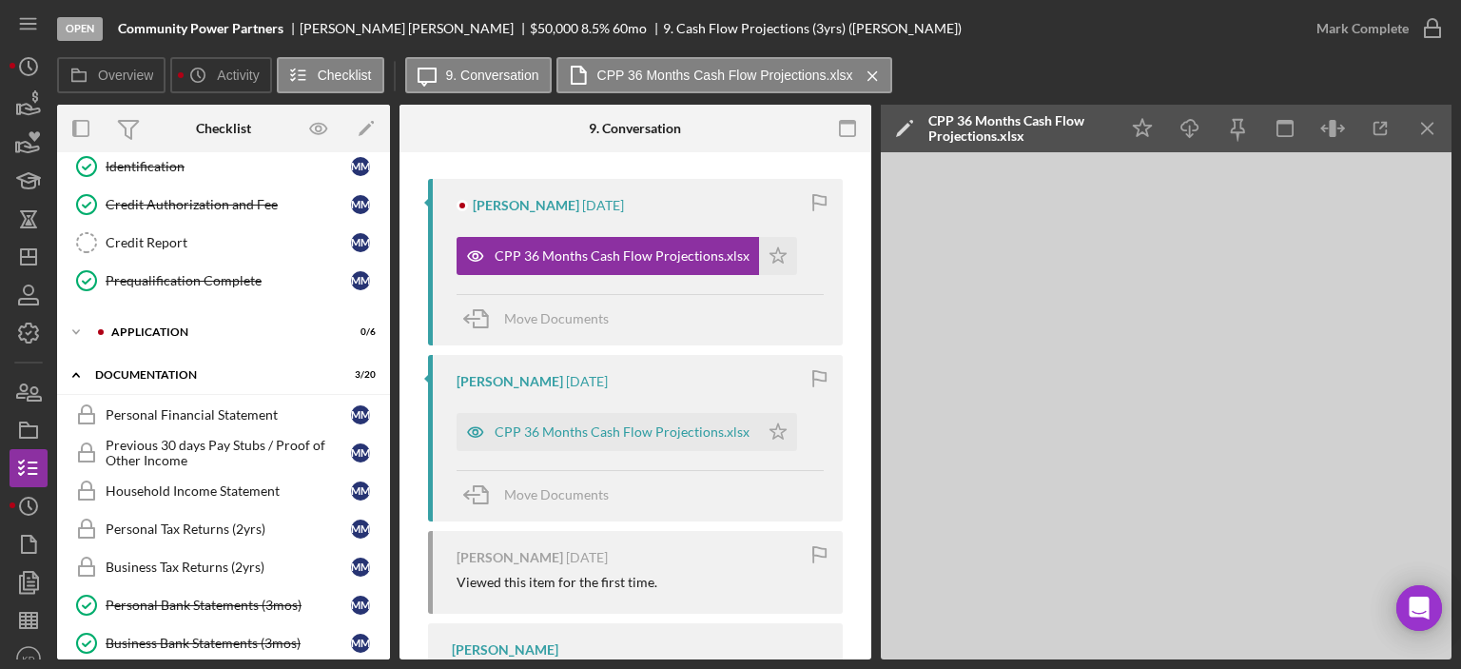
drag, startPoint x: 384, startPoint y: 387, endPoint x: 384, endPoint y: 402, distance: 15.2
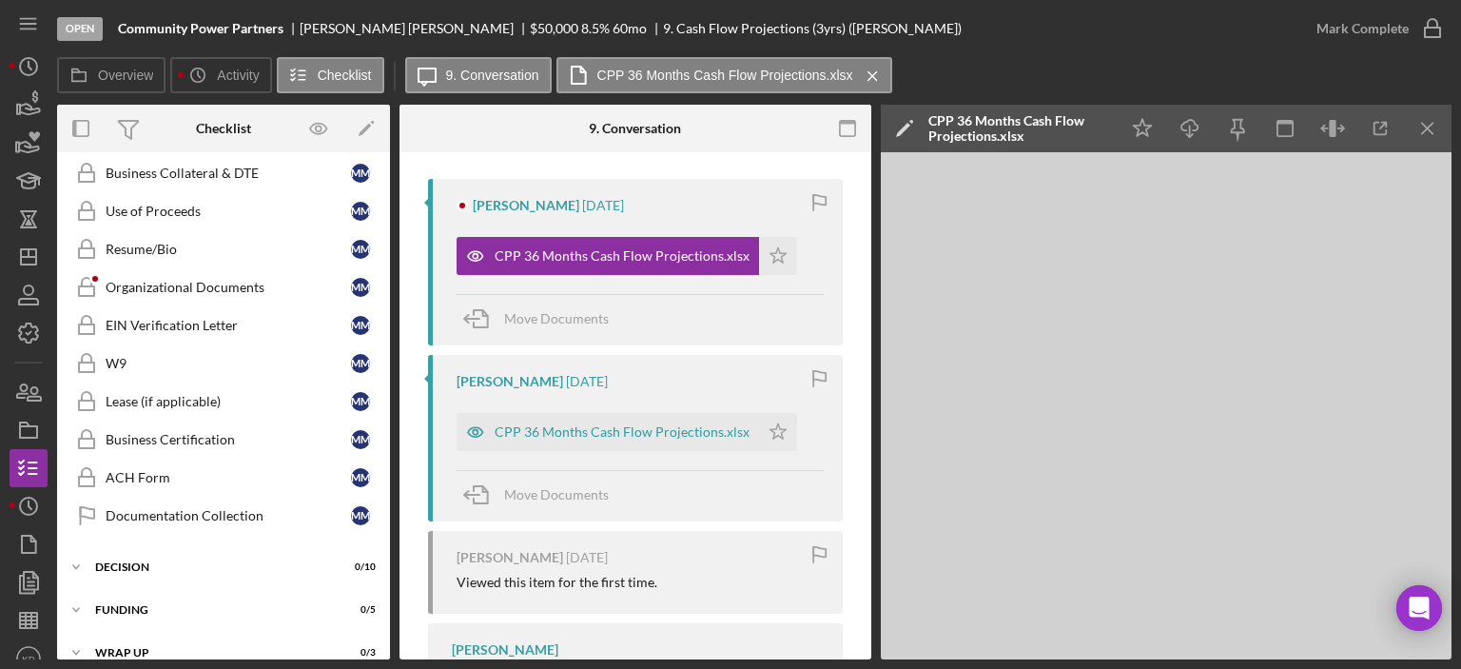
scroll to position [919, 0]
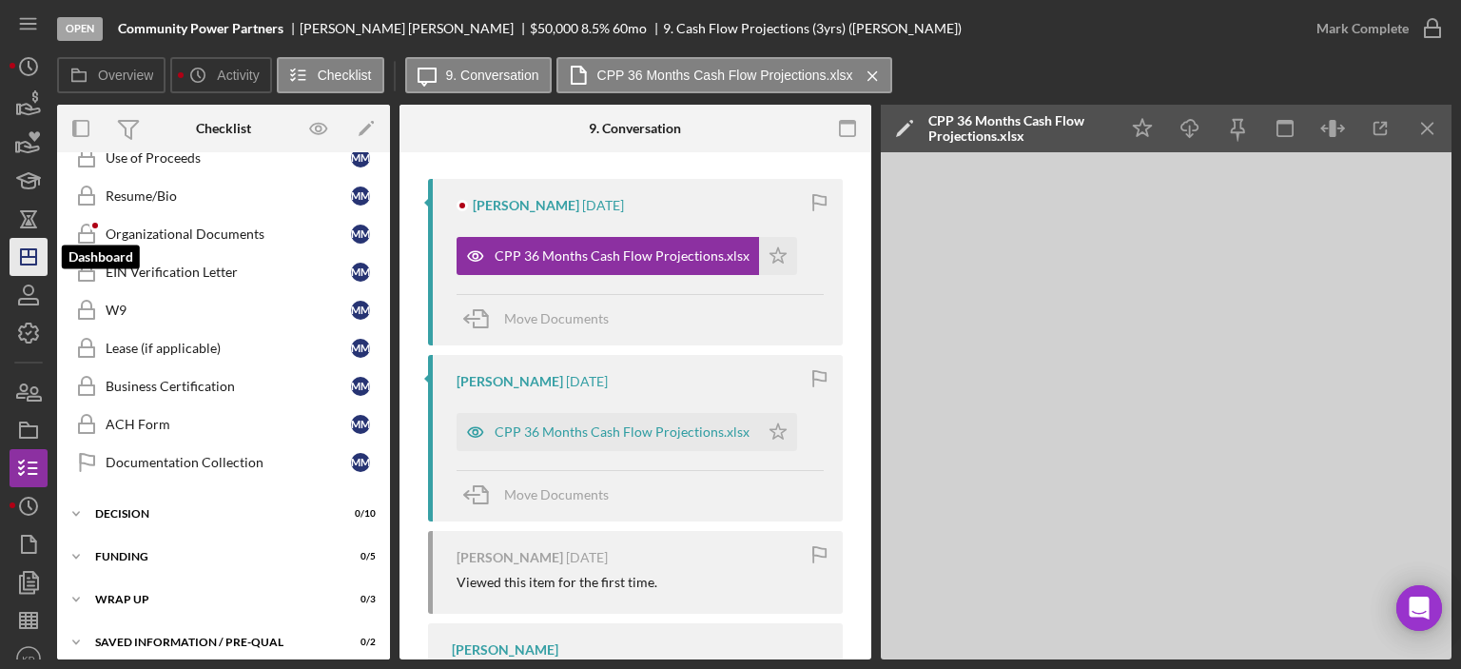
click at [39, 255] on icon "Icon/Dashboard" at bounding box center [29, 257] width 48 height 48
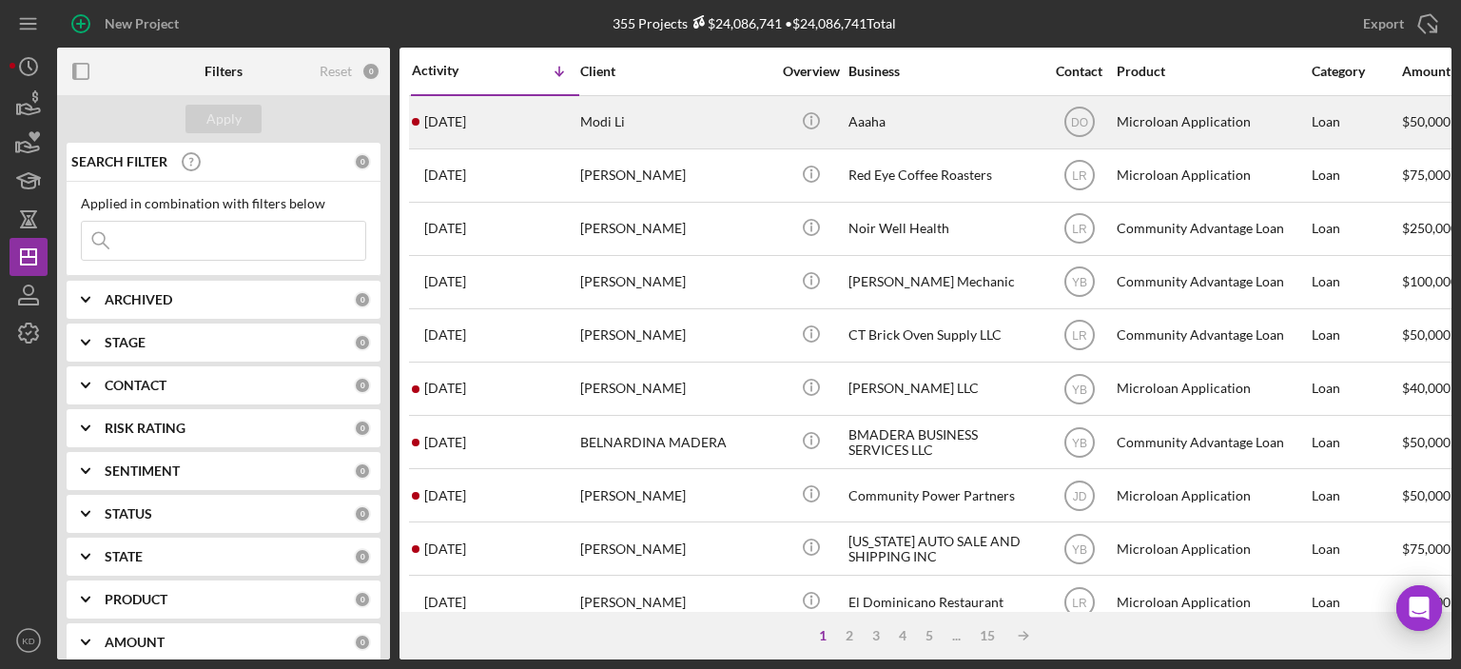
click at [883, 117] on div "Aaaha" at bounding box center [944, 122] width 190 height 50
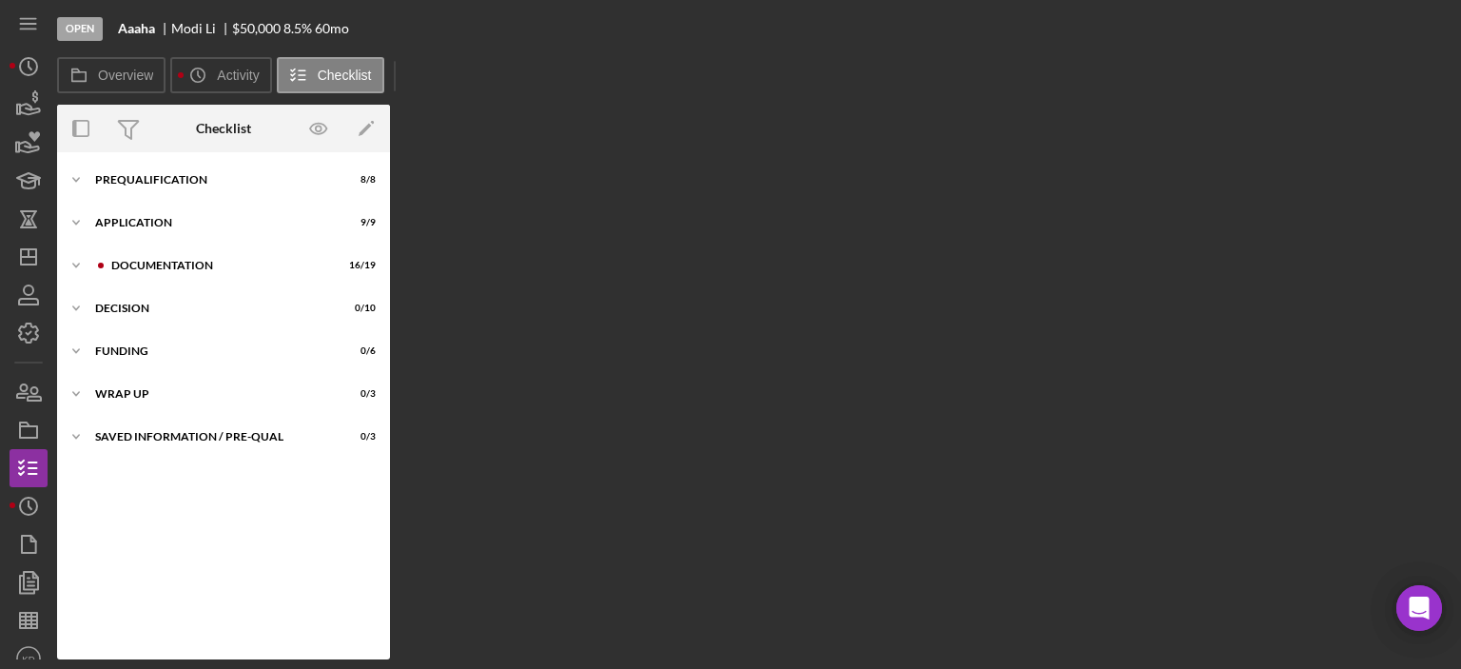
scroll to position [11, 0]
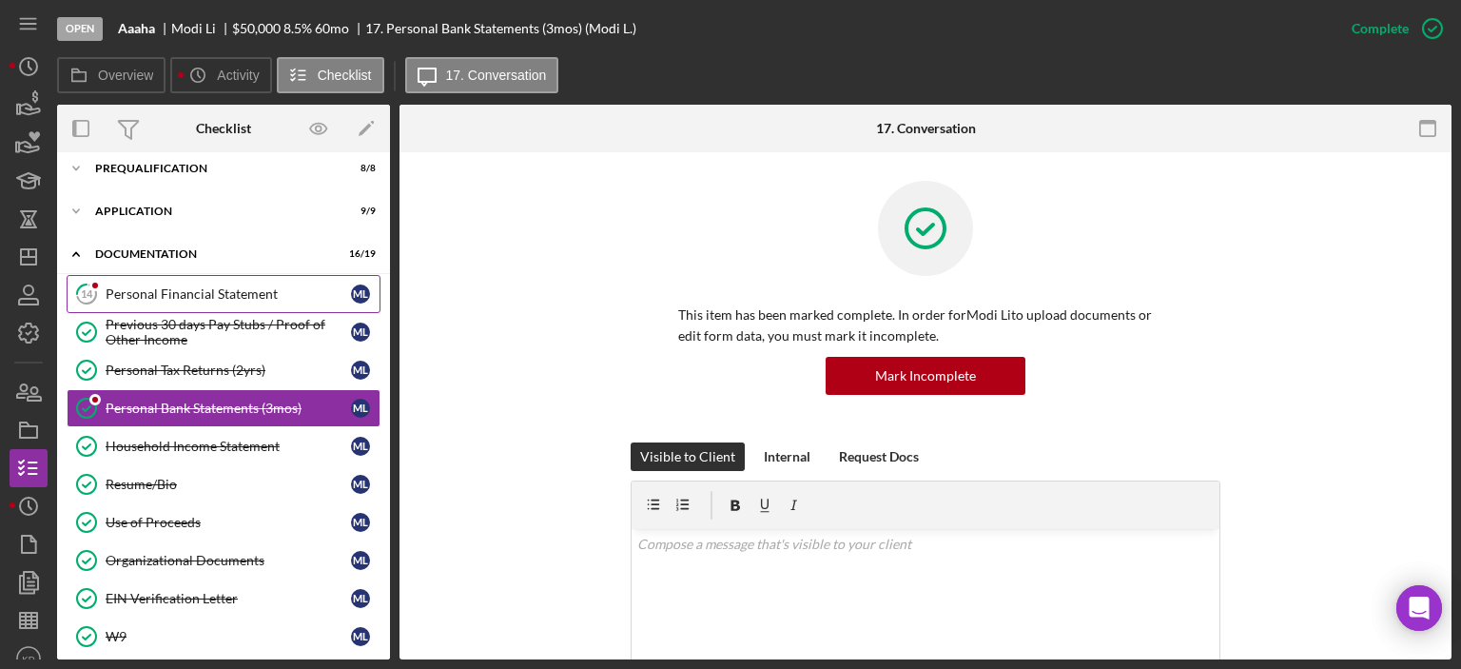
click at [237, 289] on div "Personal Financial Statement" at bounding box center [228, 293] width 245 height 15
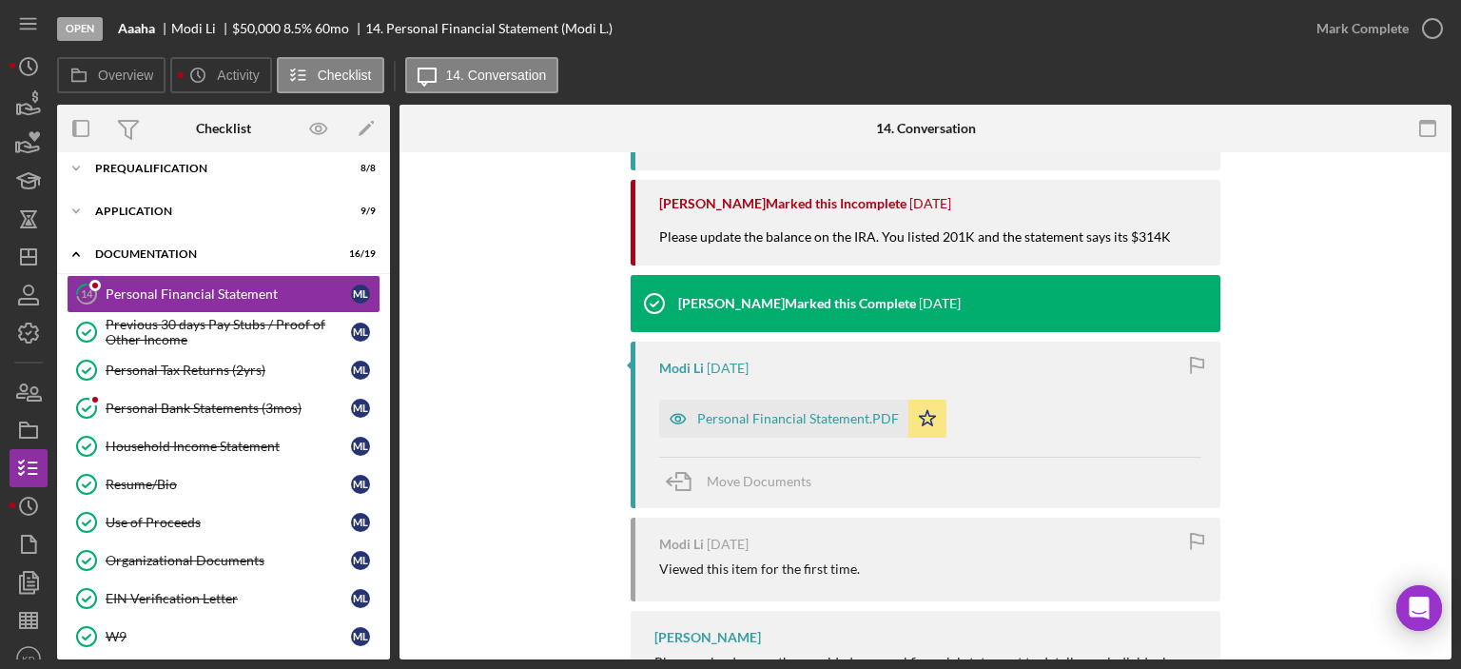
scroll to position [818, 0]
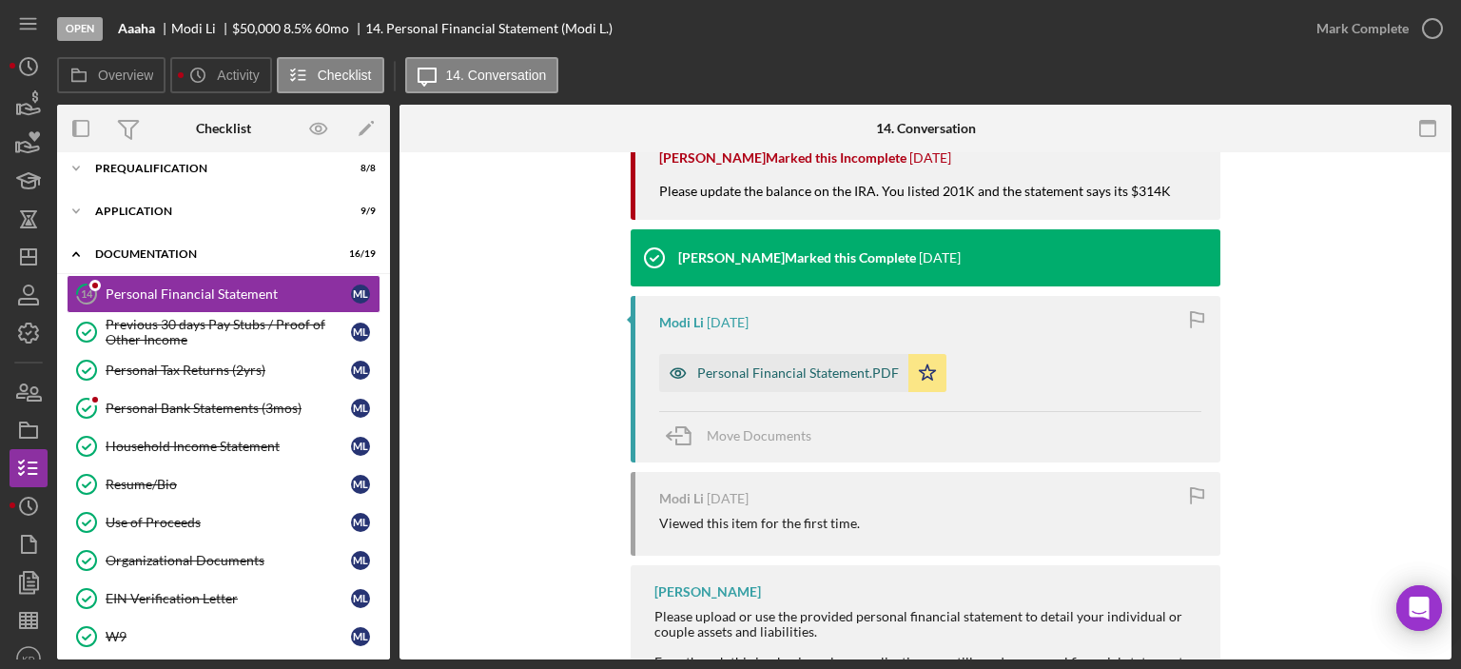
click at [820, 376] on div "Personal Financial Statement.PDF" at bounding box center [798, 372] width 202 height 15
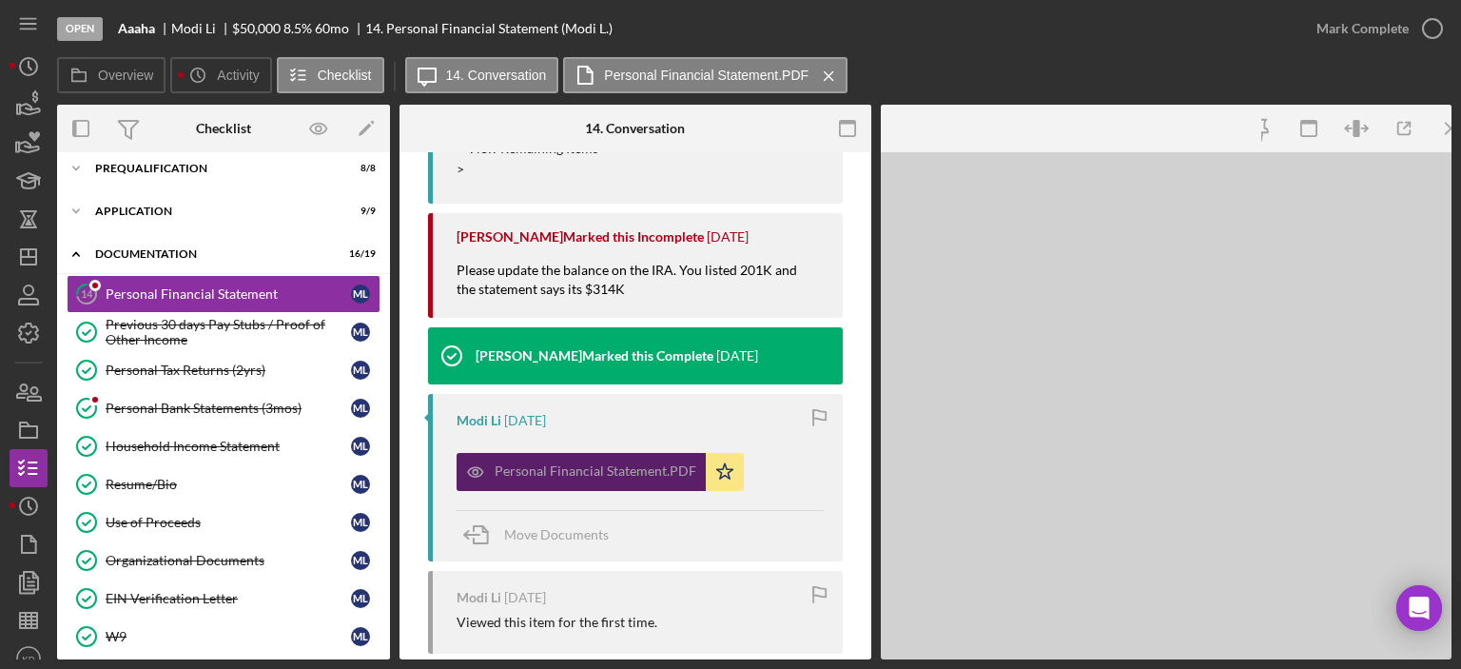
scroll to position [898, 0]
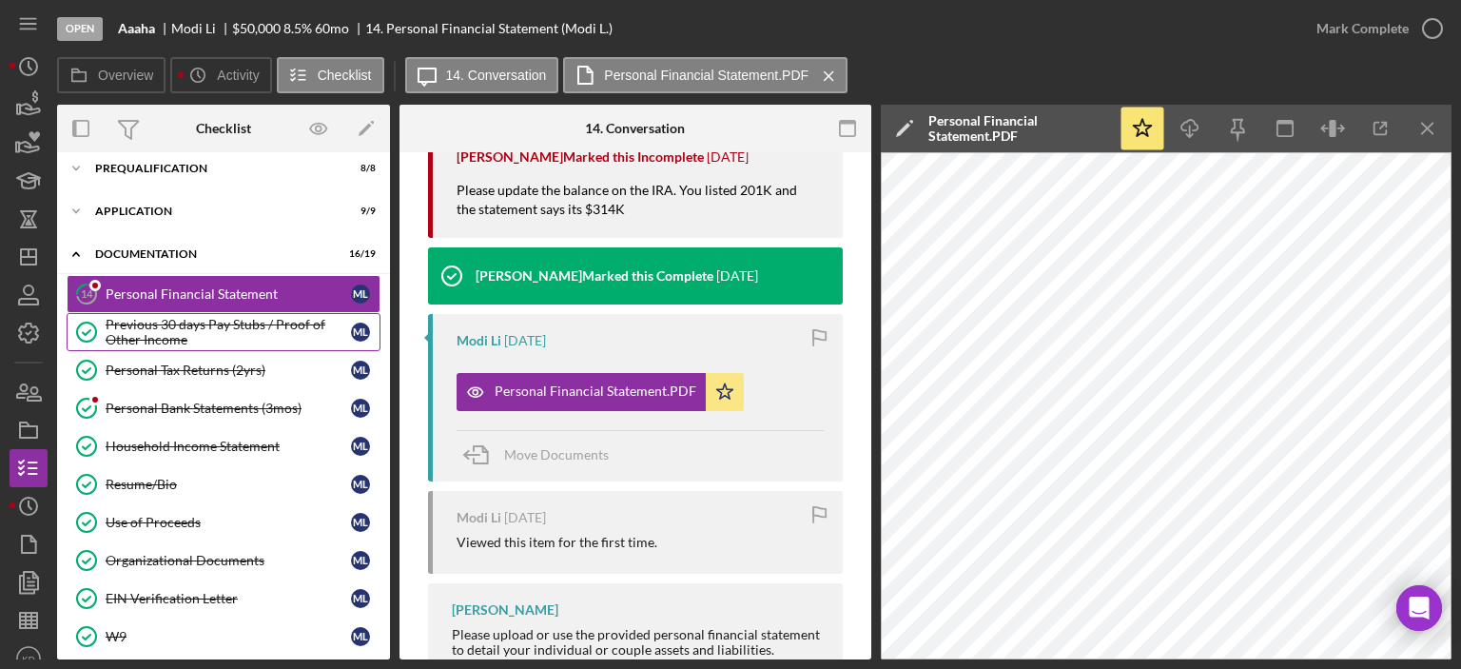
click at [132, 318] on div "Previous 30 days Pay Stubs / Proof of Other Income" at bounding box center [228, 332] width 245 height 30
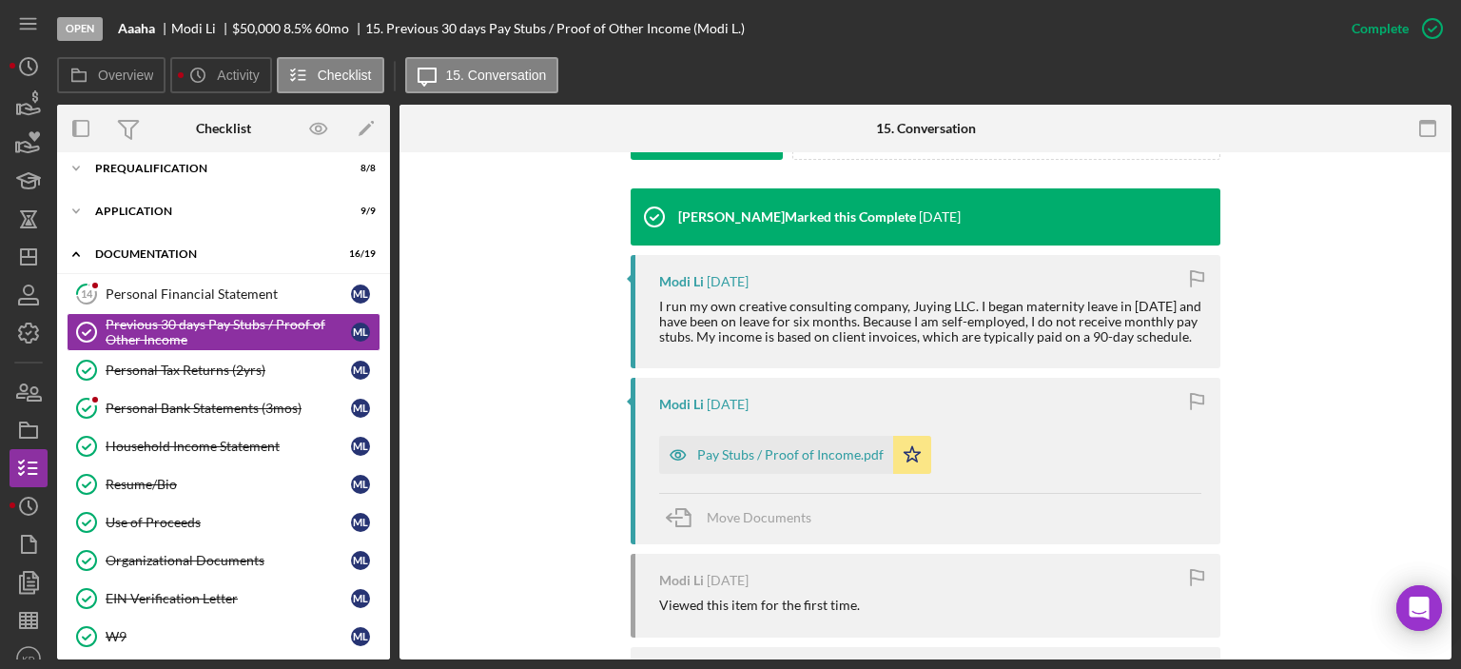
scroll to position [744, 0]
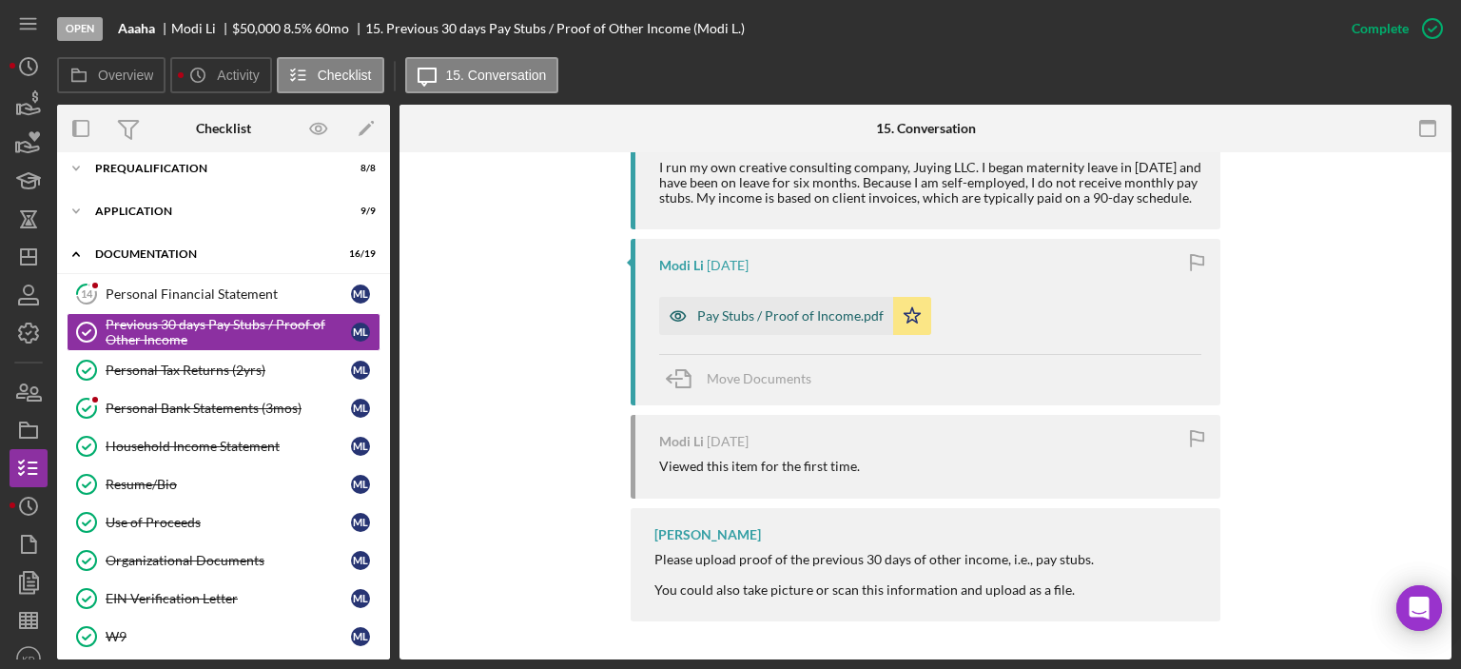
click at [822, 322] on div "Pay Stubs / Proof of Income.pdf" at bounding box center [790, 315] width 186 height 15
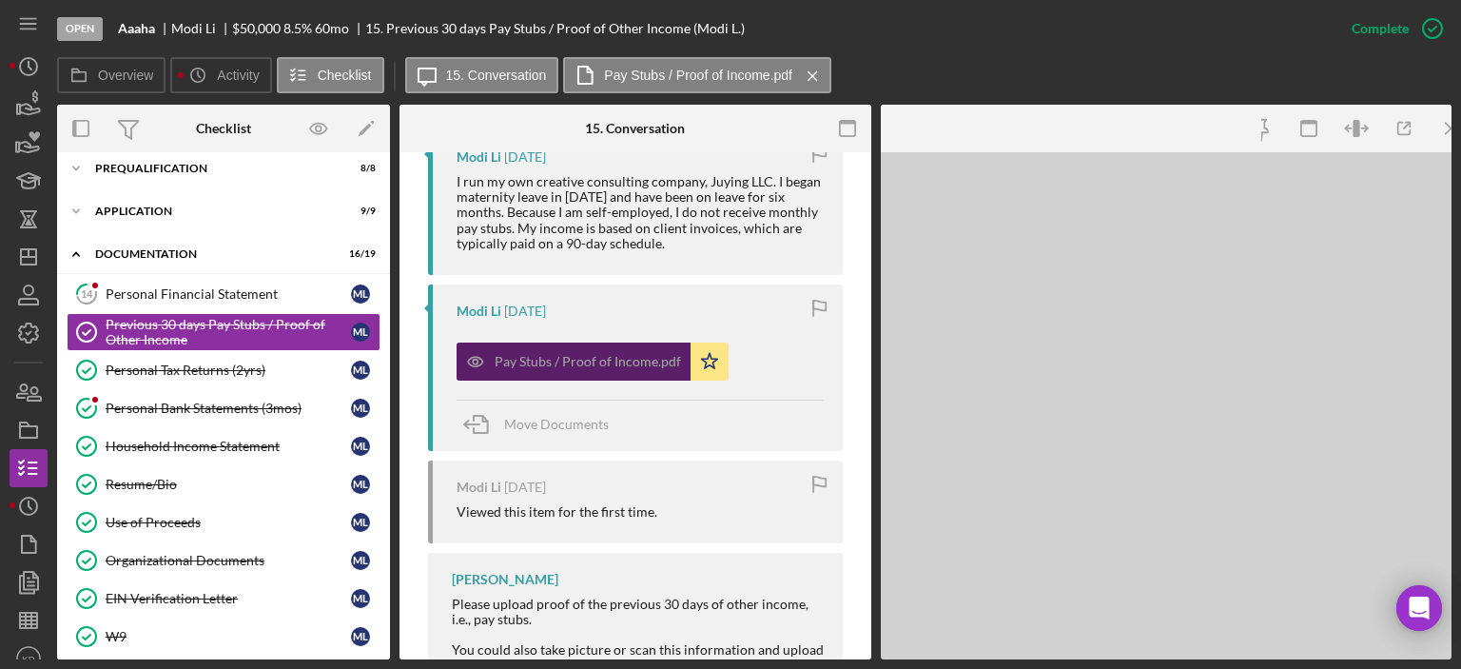
scroll to position [765, 0]
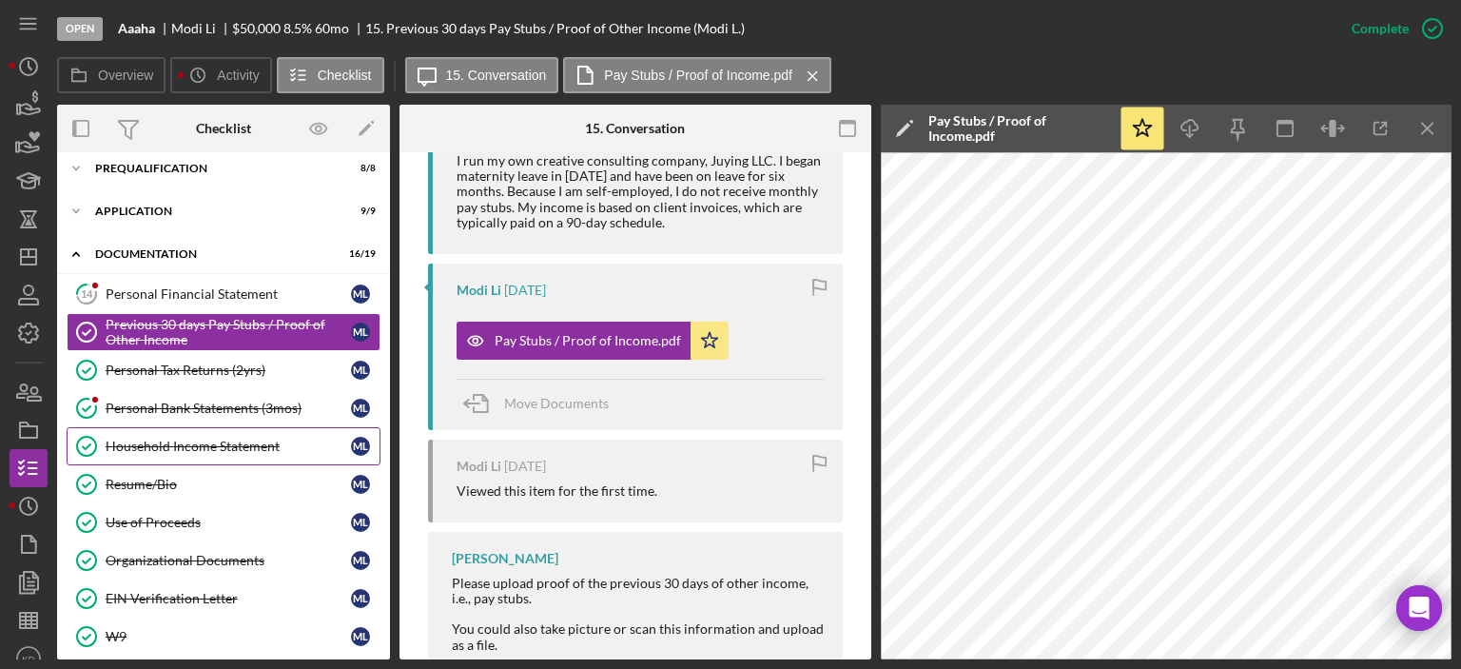
click at [149, 439] on div "Household Income Statement" at bounding box center [228, 446] width 245 height 15
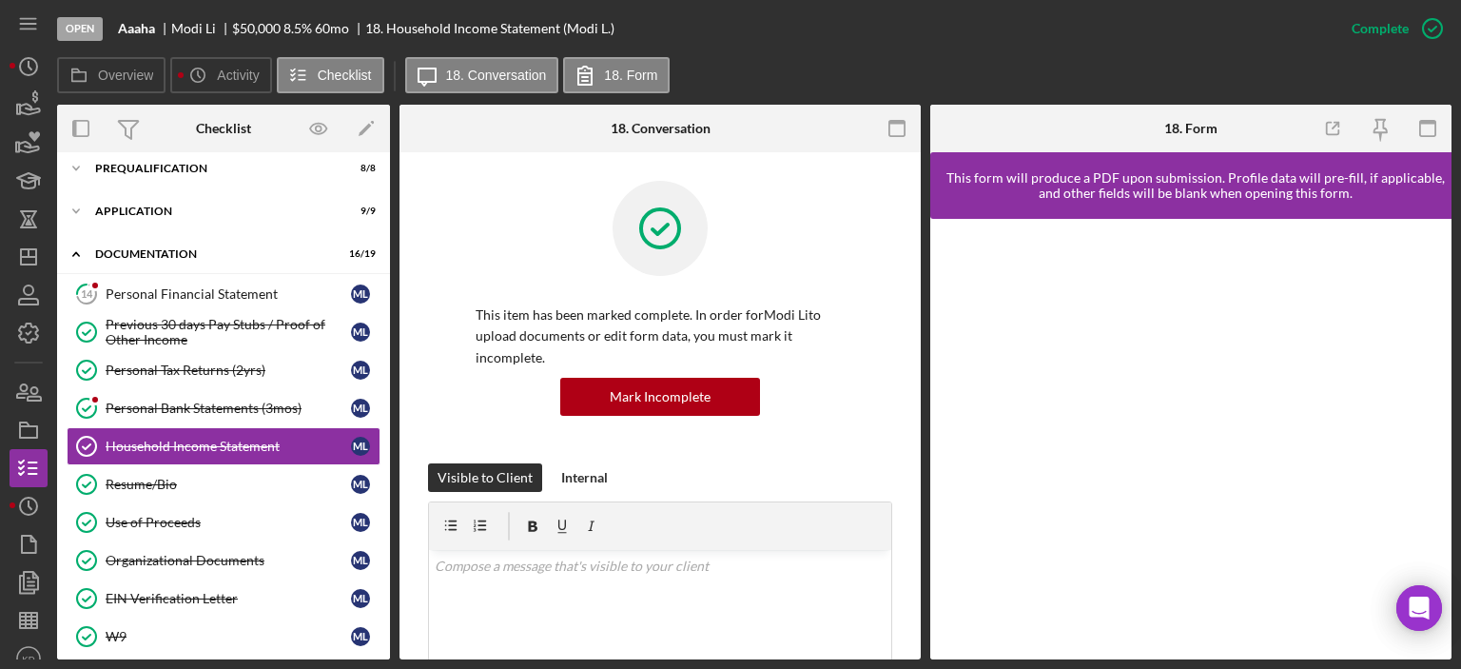
click at [921, 517] on div "Overview Internal Workflow Stage Open Icon/Dropdown Arrow Archive (can unarchiv…" at bounding box center [754, 382] width 1395 height 555
click at [921, 513] on div "Overview Internal Workflow Stage Open Icon/Dropdown Arrow Archive (can unarchiv…" at bounding box center [754, 382] width 1395 height 555
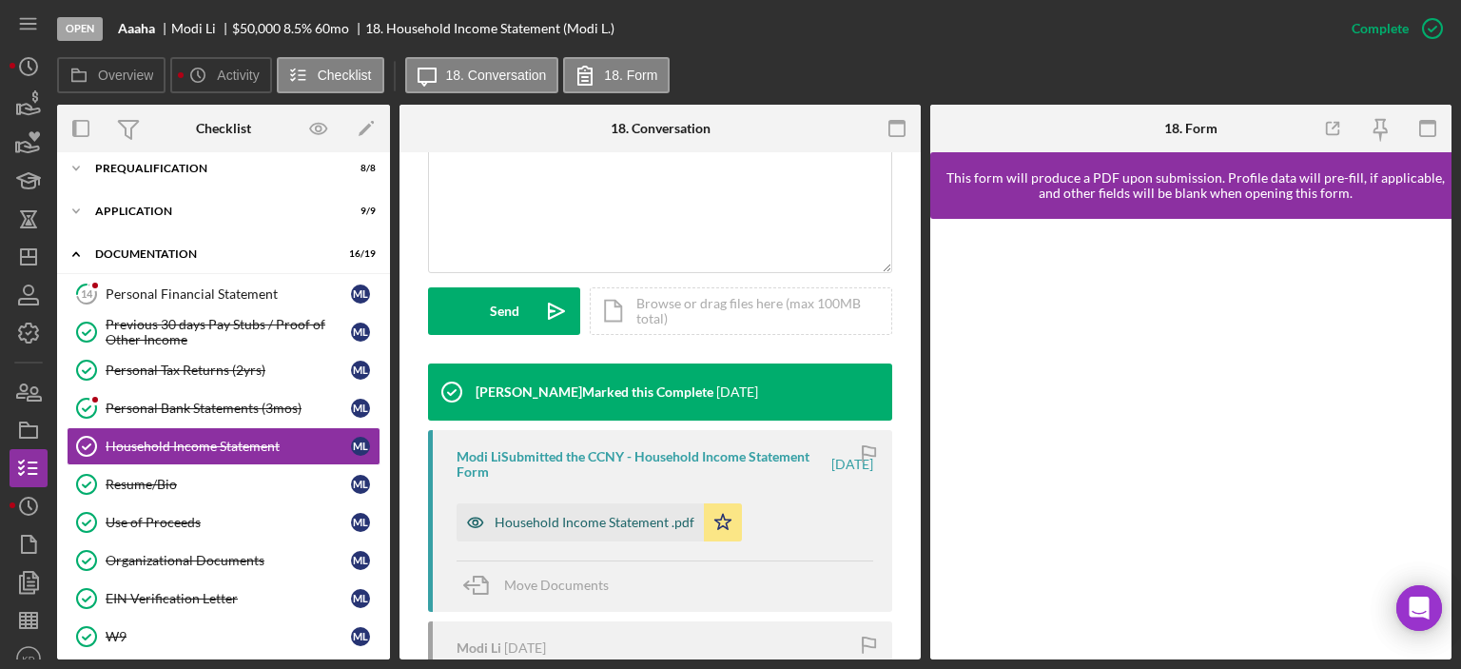
click at [575, 517] on div "Household Income Statement .pdf" at bounding box center [595, 522] width 200 height 15
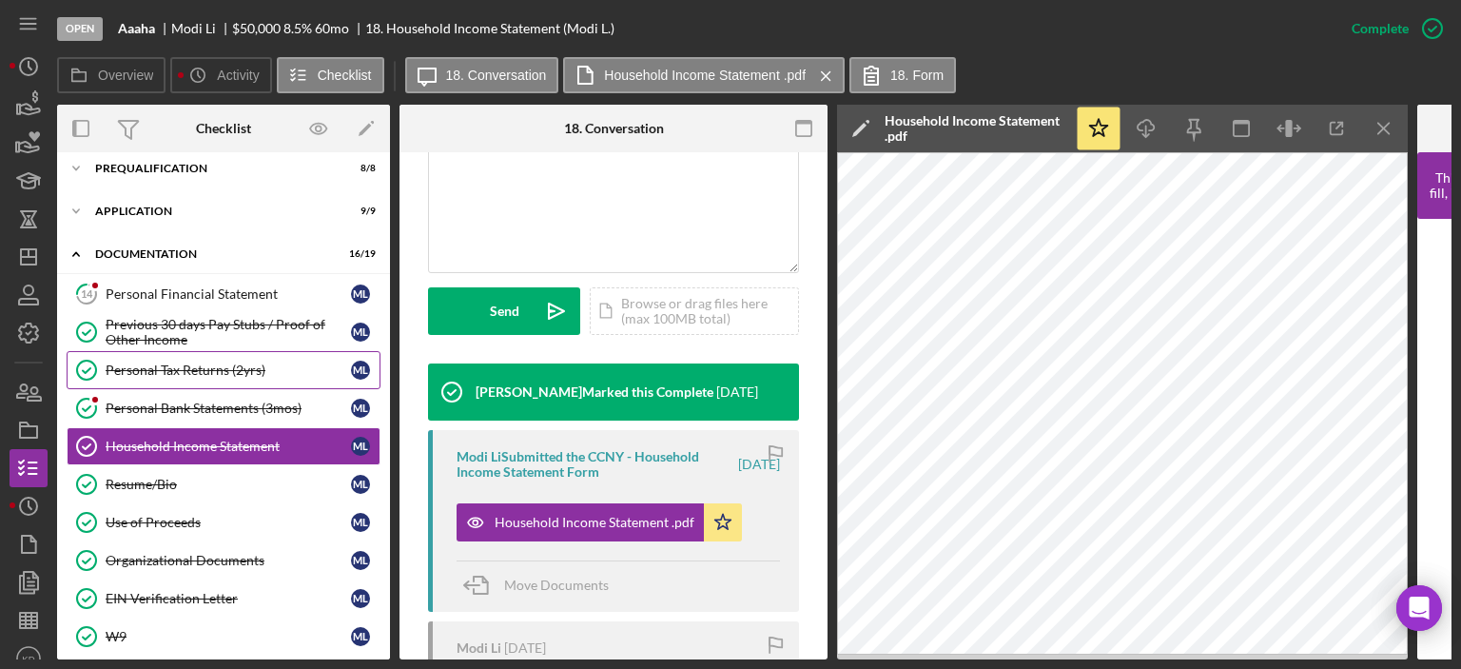
click at [166, 372] on div "Personal Tax Returns (2yrs)" at bounding box center [228, 369] width 245 height 15
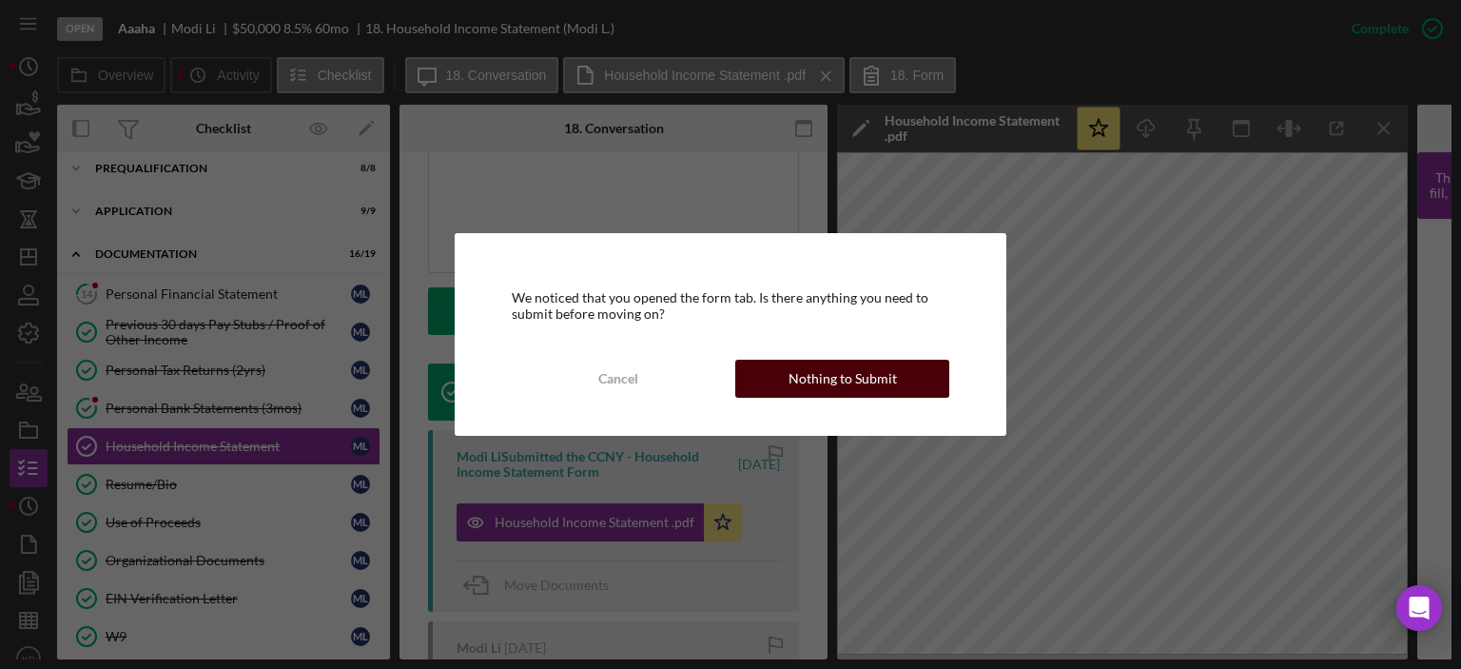
click at [799, 380] on div "Nothing to Submit" at bounding box center [843, 379] width 108 height 38
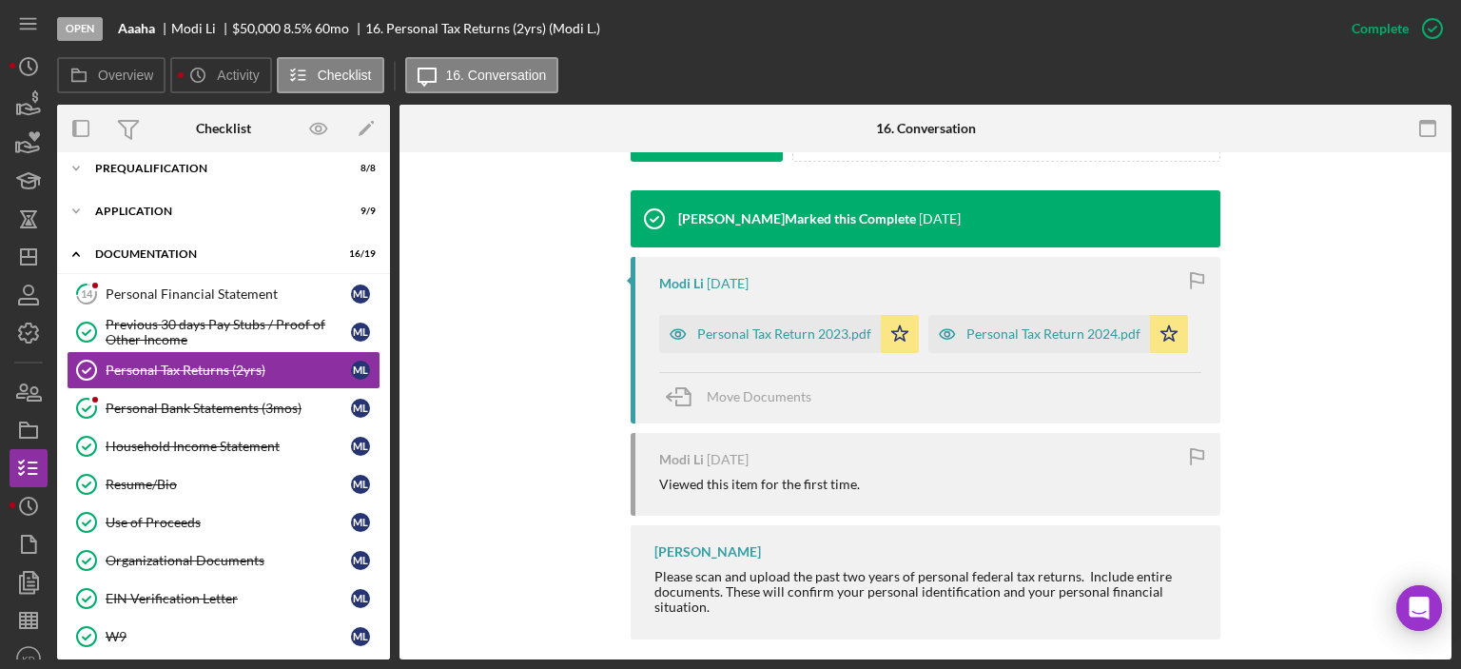
scroll to position [613, 0]
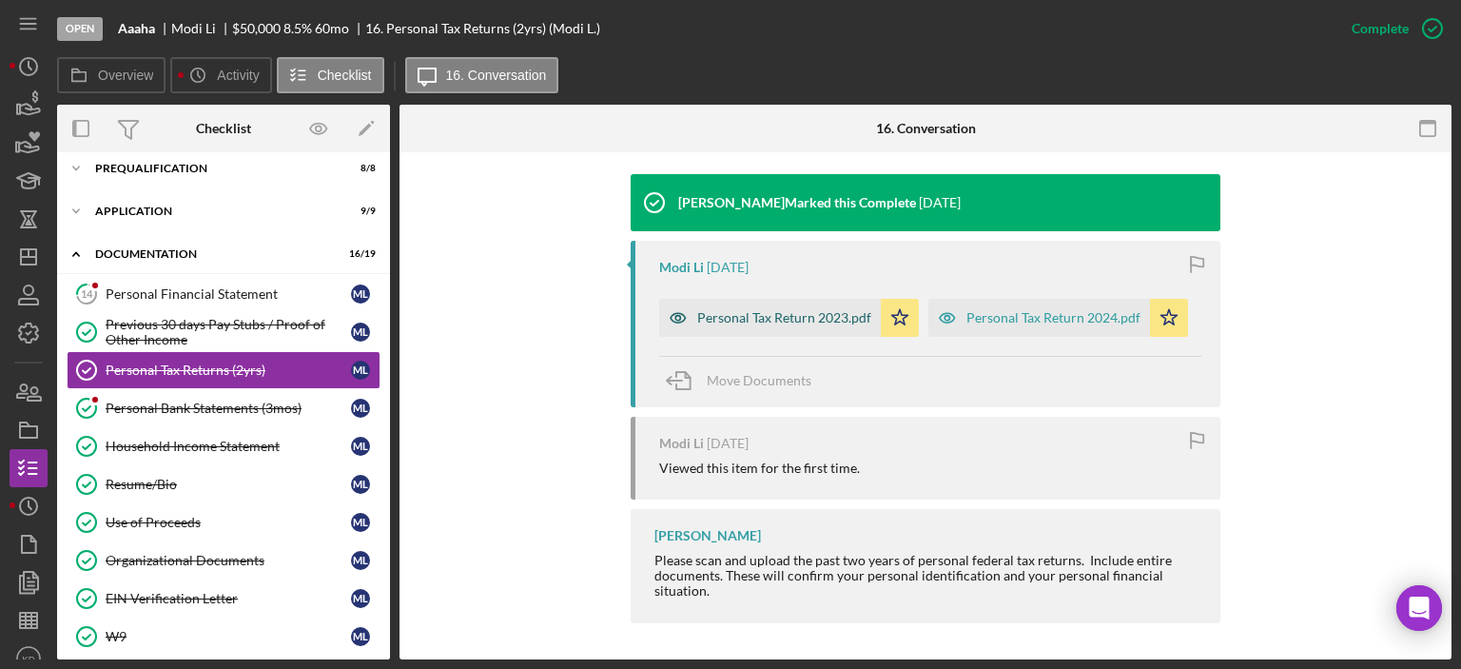
click at [739, 311] on div "Personal Tax Return 2023.pdf" at bounding box center [784, 317] width 174 height 15
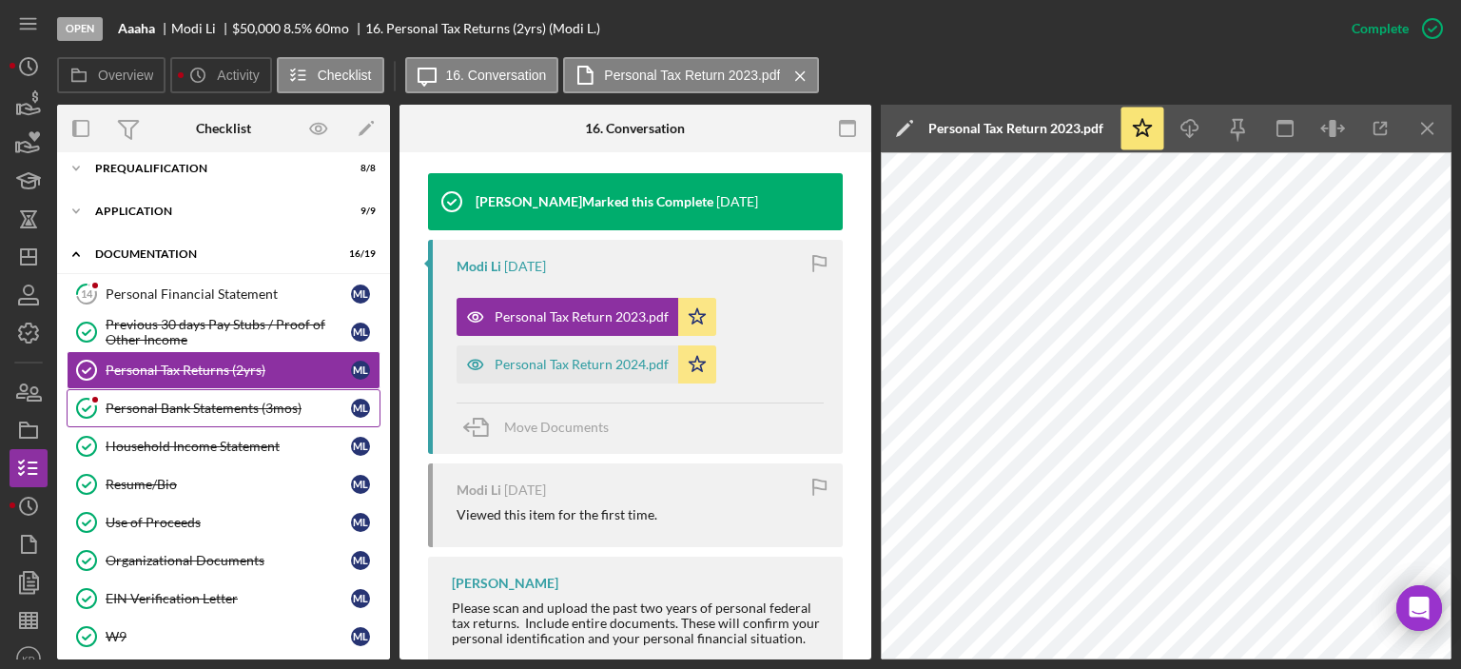
click at [136, 403] on div "Personal Bank Statements (3mos)" at bounding box center [228, 408] width 245 height 15
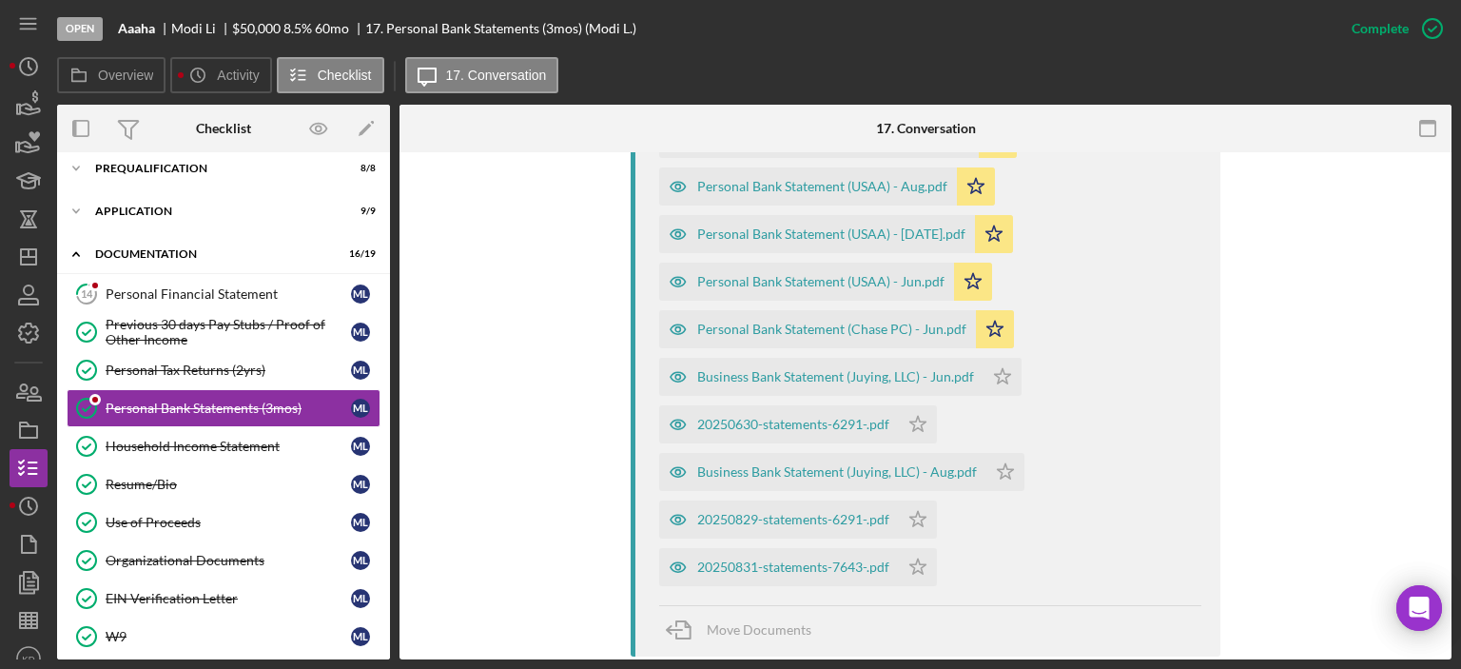
scroll to position [1301, 0]
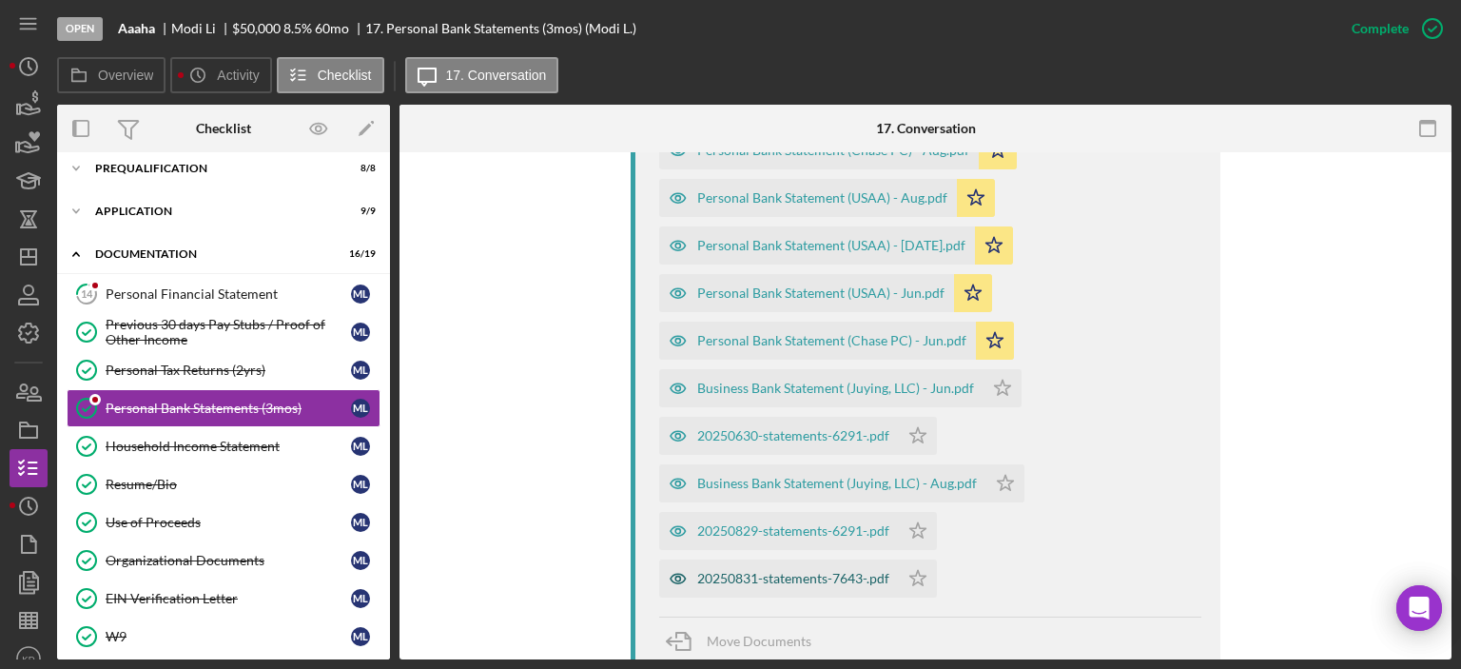
click at [746, 578] on div "20250831-statements-7643-.pdf" at bounding box center [793, 578] width 192 height 15
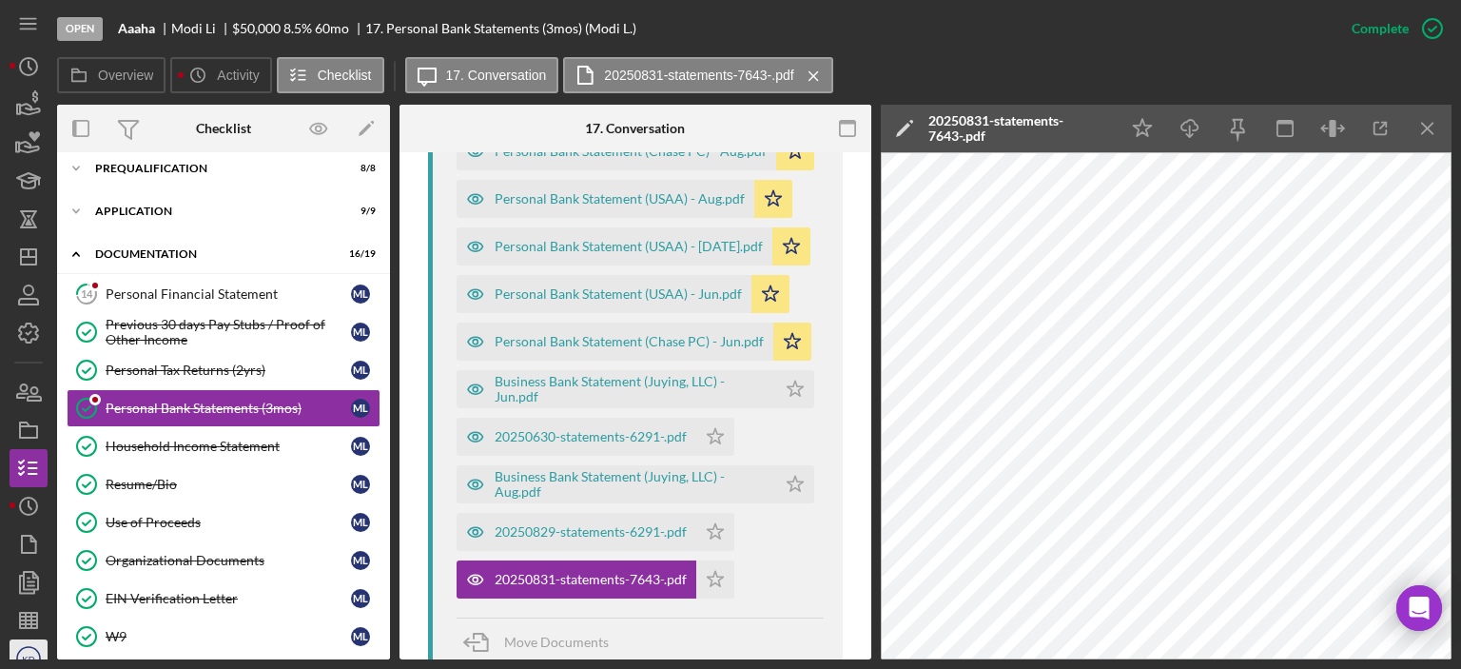
click at [30, 654] on text "KD" at bounding box center [28, 659] width 12 height 10
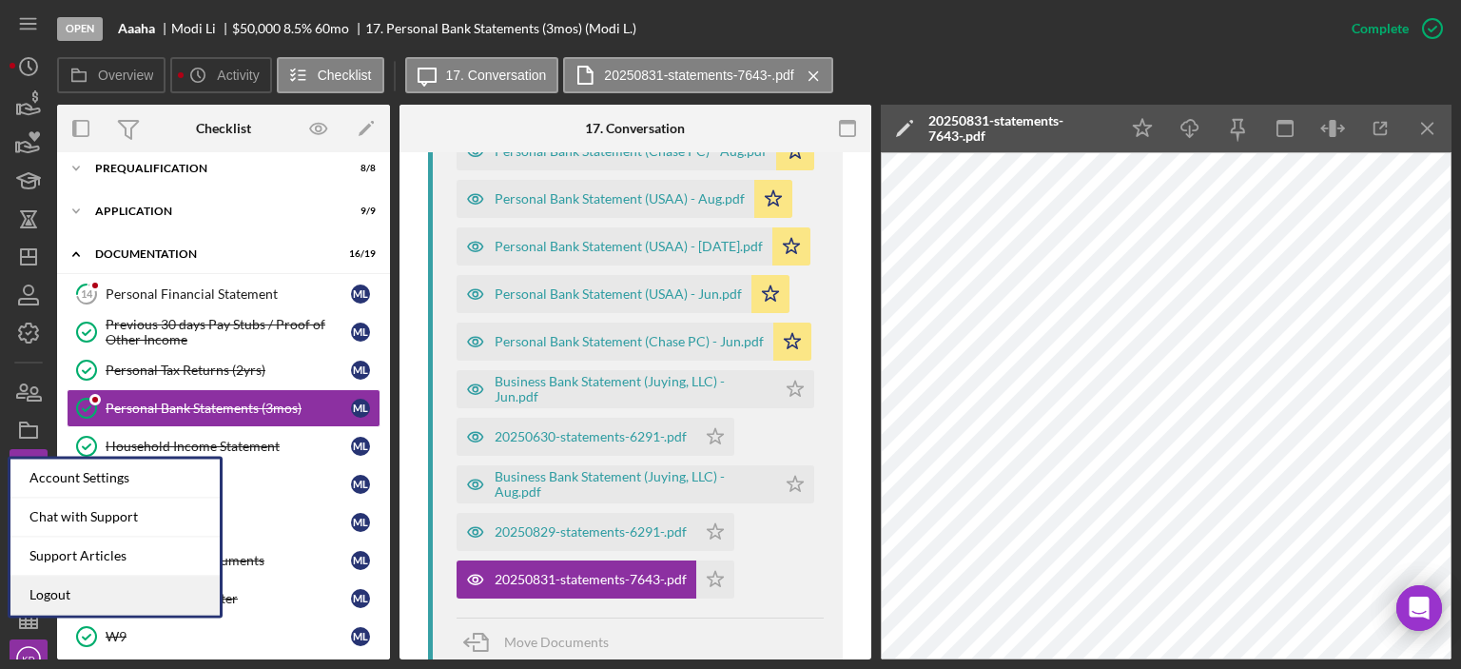
click at [42, 586] on link "Logout" at bounding box center [114, 595] width 209 height 39
